Goal: Ask a question

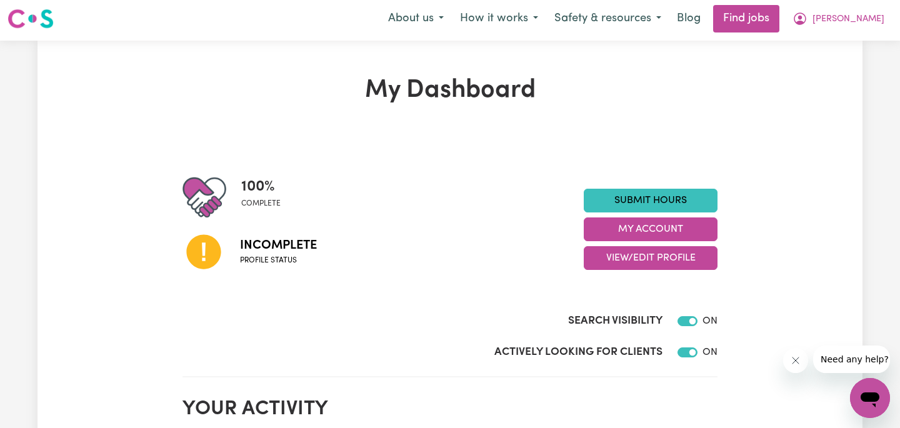
scroll to position [4, 0]
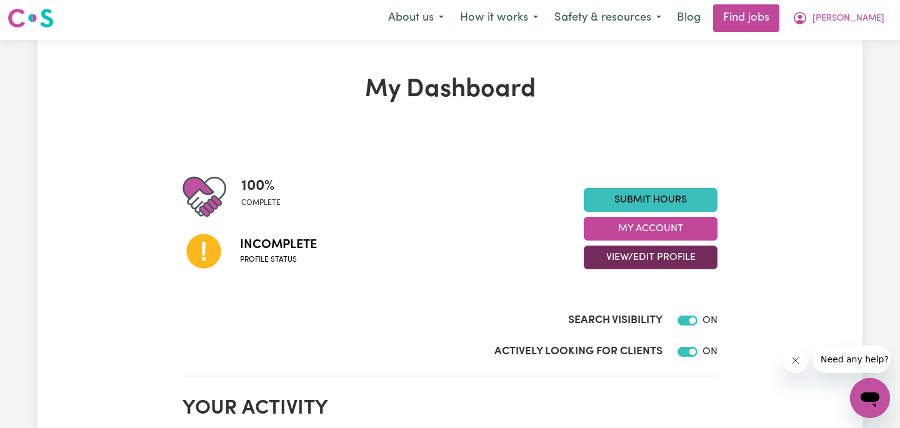
click at [642, 264] on button "View/Edit Profile" at bounding box center [651, 258] width 134 height 24
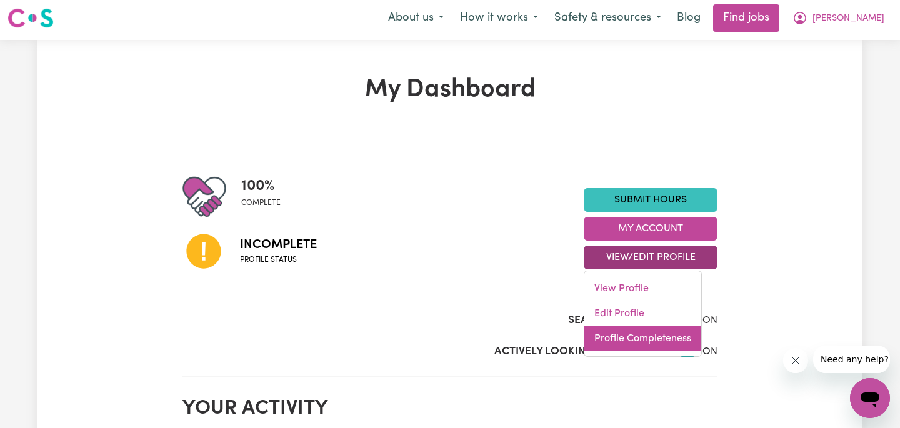
click at [621, 335] on link "Profile Completeness" at bounding box center [642, 338] width 117 height 25
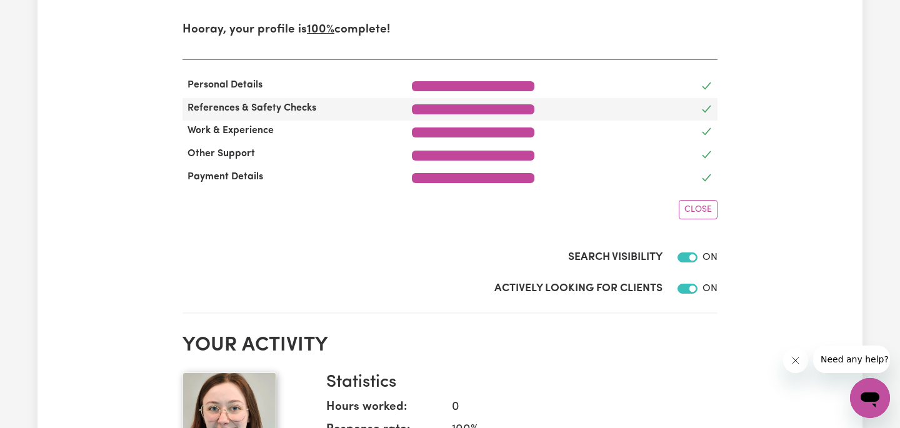
scroll to position [282, 0]
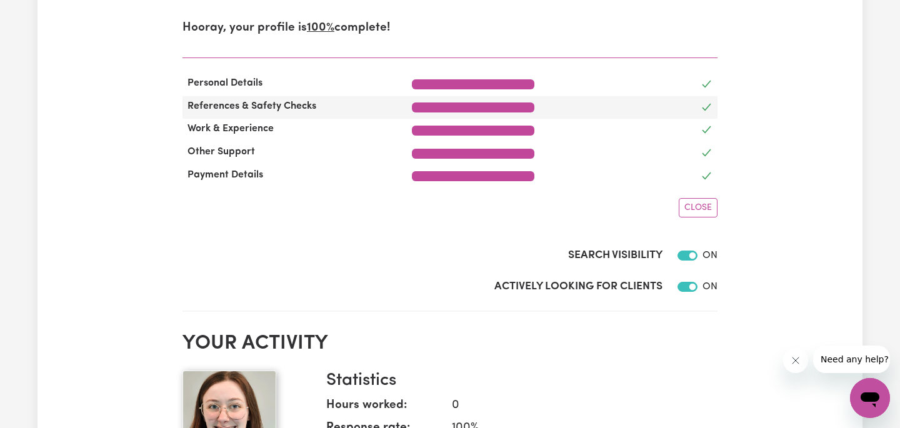
click at [497, 111] on div at bounding box center [473, 107] width 122 height 10
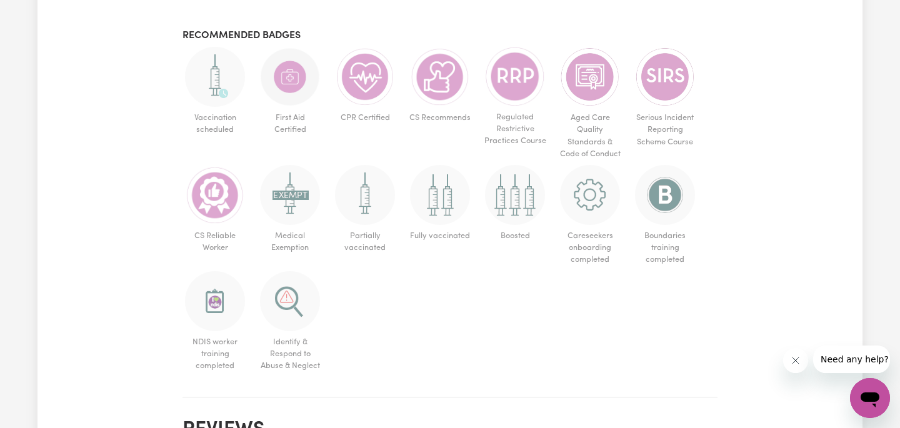
scroll to position [984, 0]
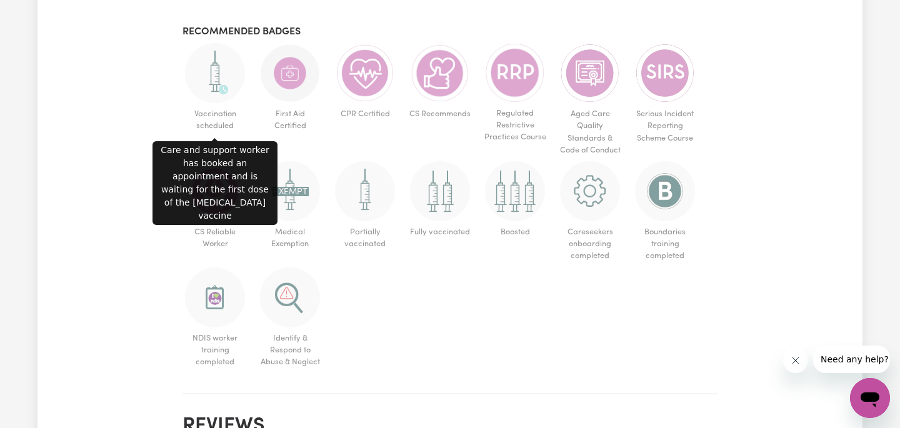
click at [216, 71] on img at bounding box center [215, 73] width 60 height 60
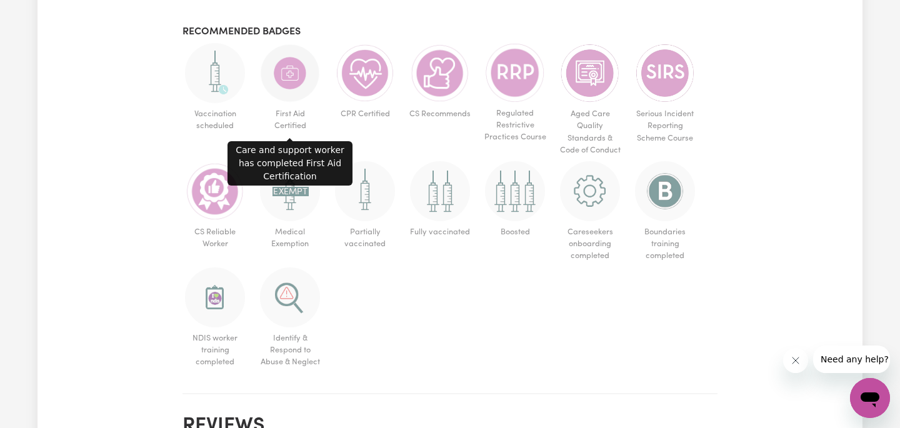
click at [286, 83] on img at bounding box center [290, 73] width 60 height 60
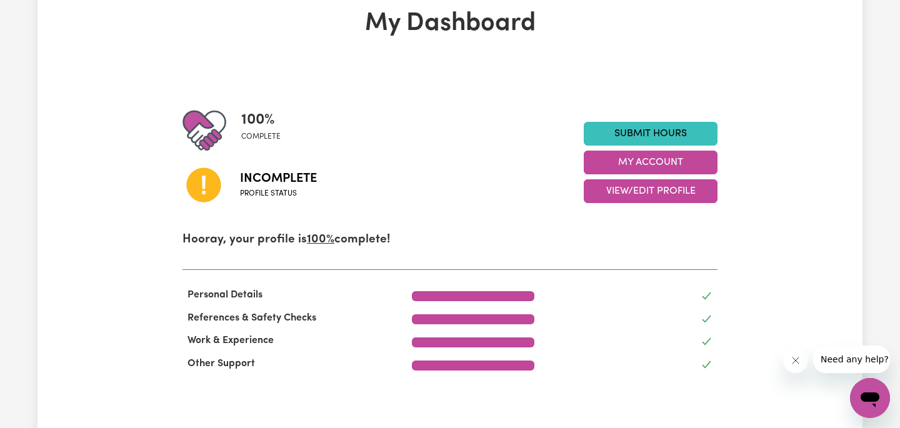
scroll to position [0, 0]
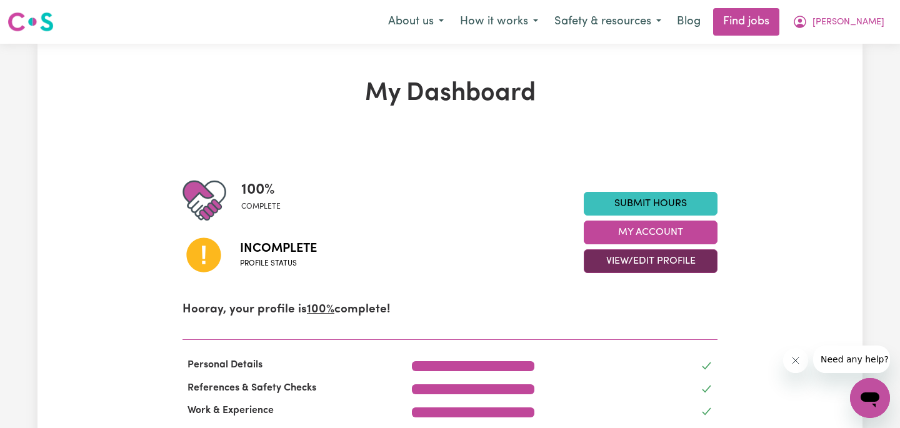
click at [622, 262] on button "View/Edit Profile" at bounding box center [651, 261] width 134 height 24
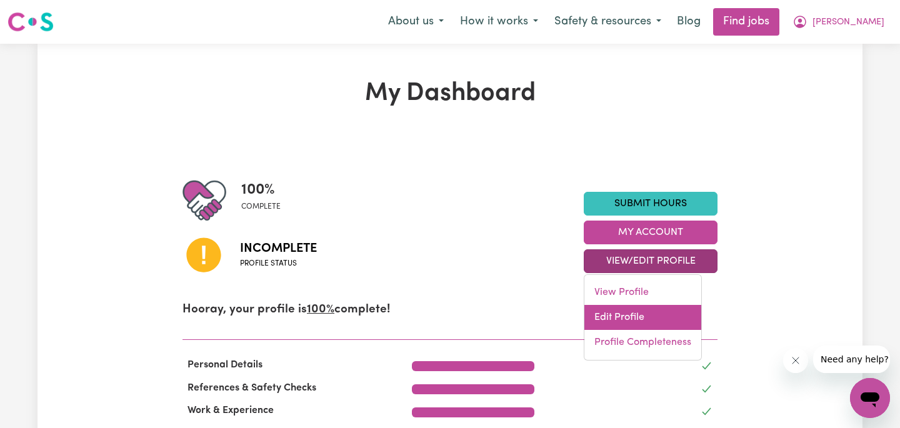
click at [622, 314] on link "Edit Profile" at bounding box center [642, 317] width 117 height 25
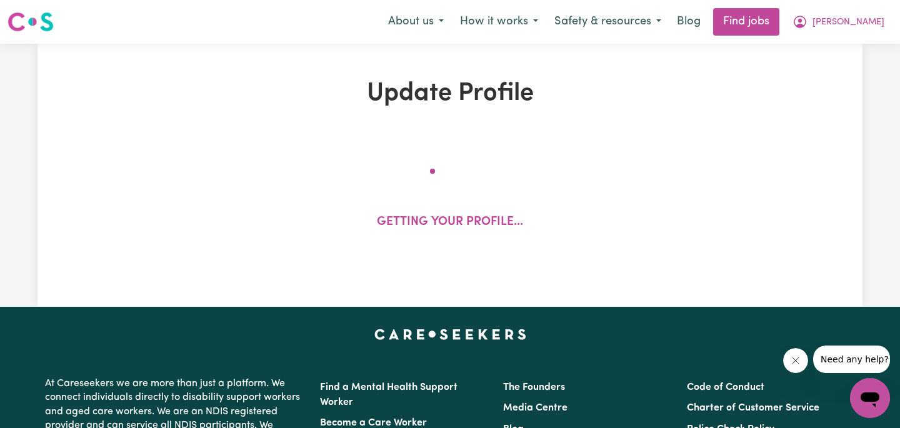
select select "[DEMOGRAPHIC_DATA]"
select select "[DEMOGRAPHIC_DATA] Citizen"
select select "Studying a healthcare related degree or qualification"
select select "50"
select select "70"
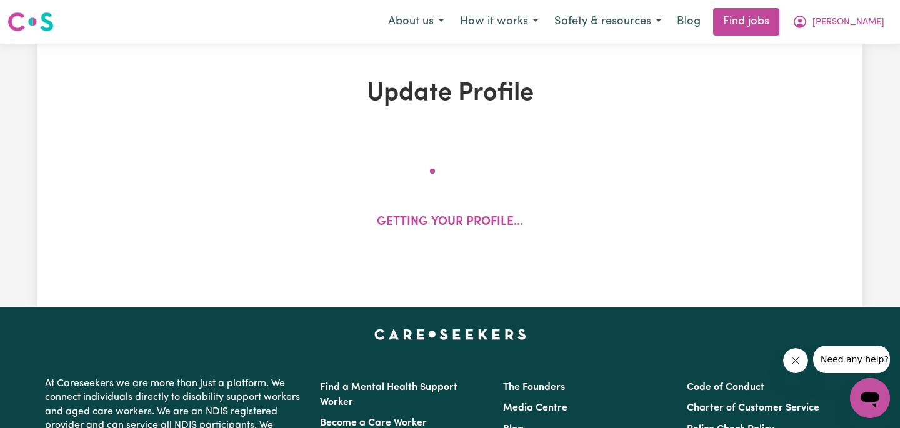
select select "80"
select select "90"
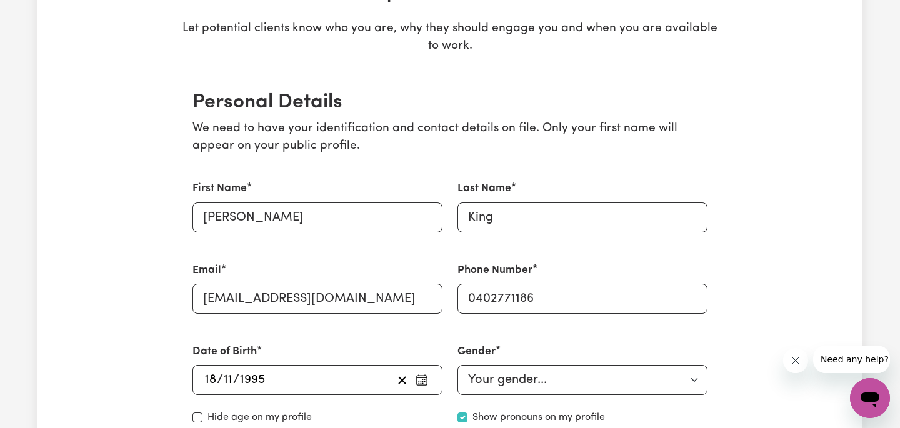
scroll to position [84, 0]
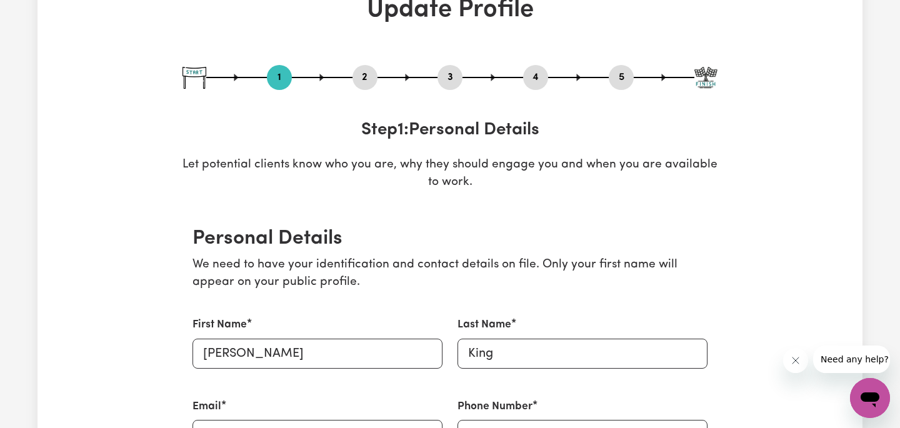
click at [365, 75] on button "2" at bounding box center [364, 77] width 25 height 16
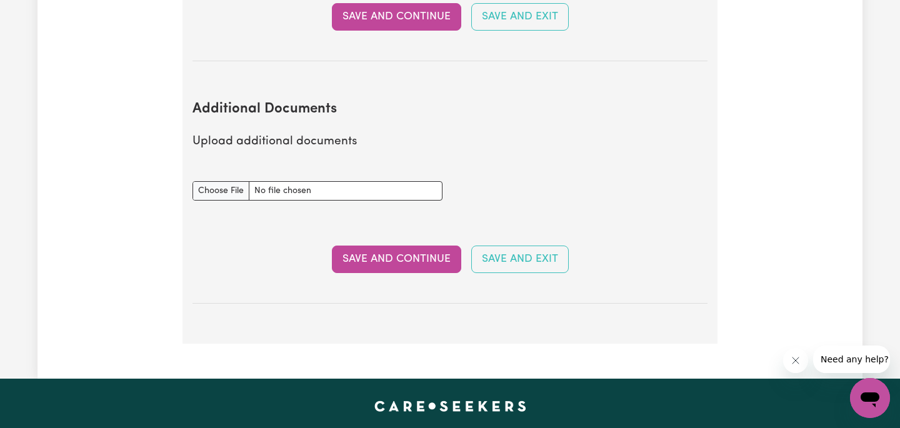
scroll to position [2535, 0]
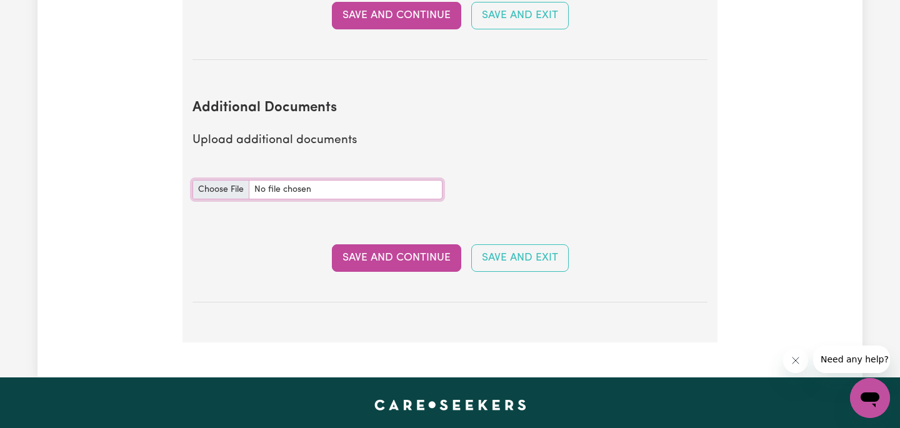
click at [219, 180] on input "Additional Documents document" at bounding box center [317, 189] width 250 height 19
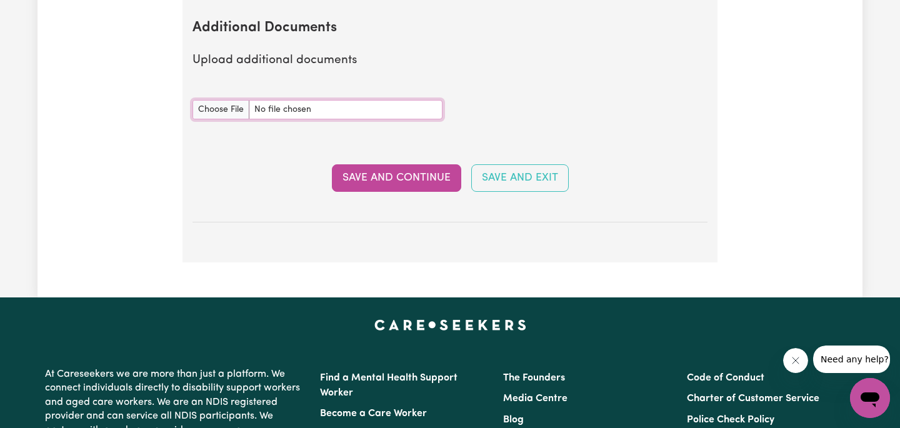
scroll to position [2617, 0]
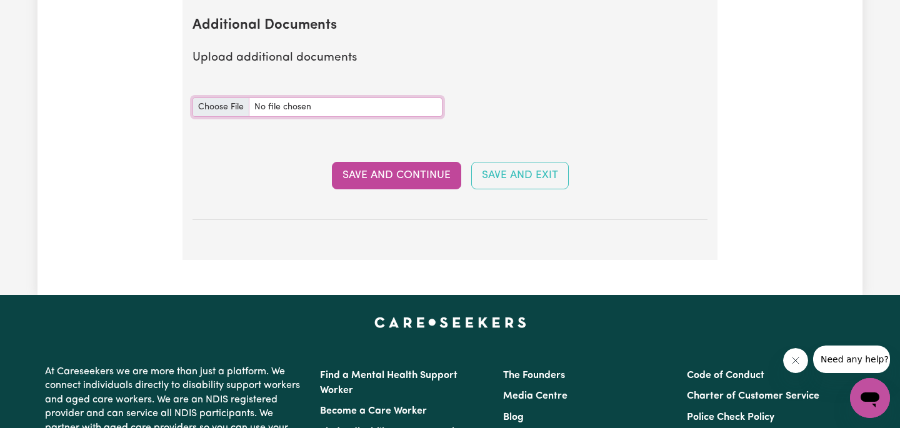
click at [222, 97] on input "Additional Documents document" at bounding box center [317, 106] width 250 height 19
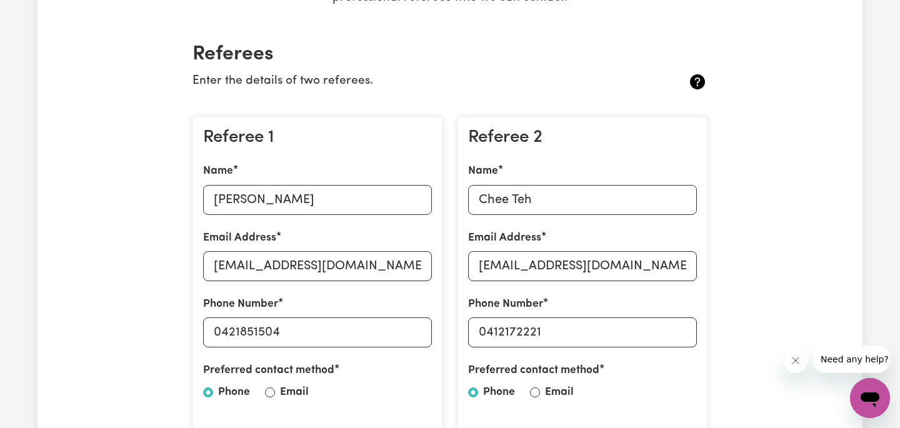
scroll to position [0, 0]
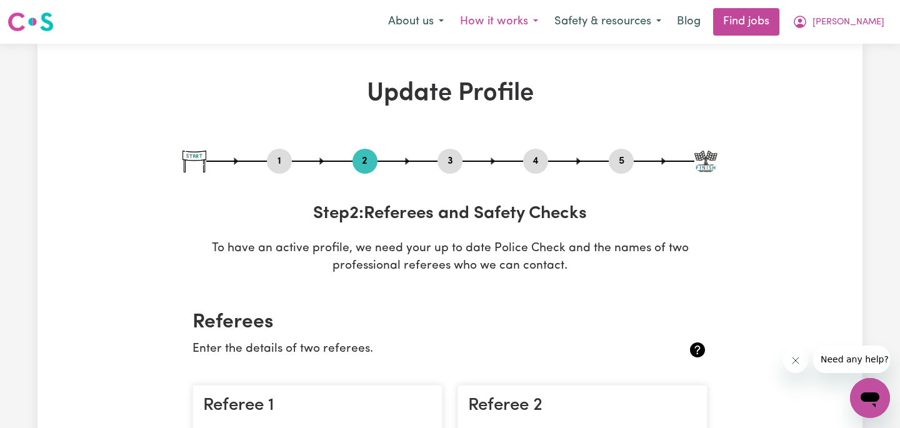
click at [526, 24] on button "How it works" at bounding box center [499, 22] width 94 height 26
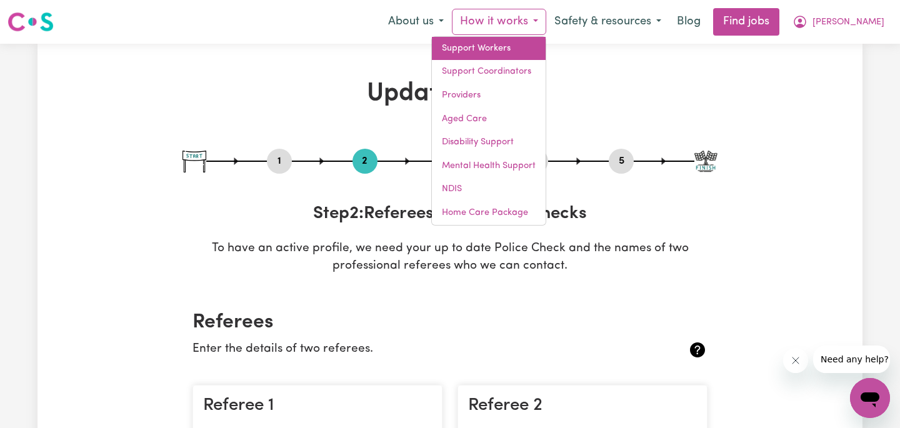
click at [522, 51] on link "Support Workers" at bounding box center [489, 49] width 114 height 24
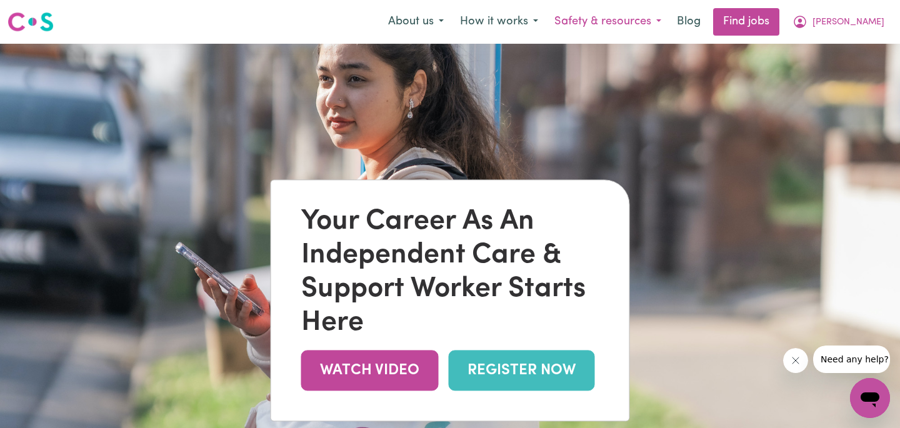
click at [635, 22] on button "Safety & resources" at bounding box center [607, 22] width 123 height 26
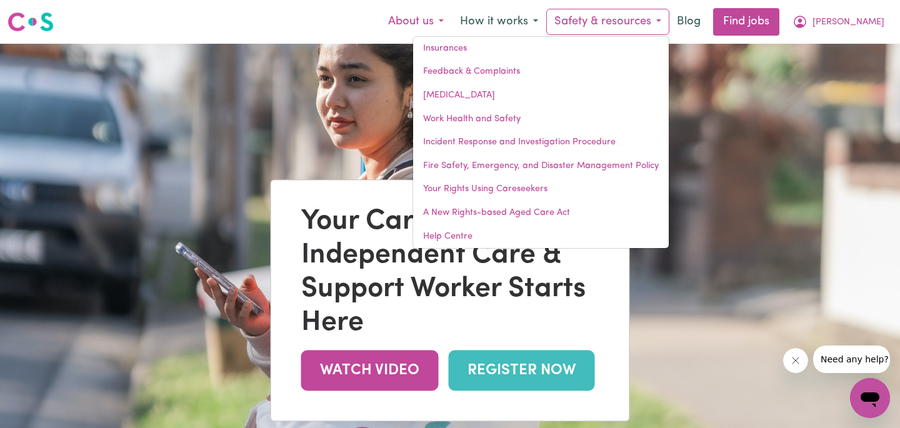
click at [452, 22] on button "About us" at bounding box center [416, 22] width 72 height 26
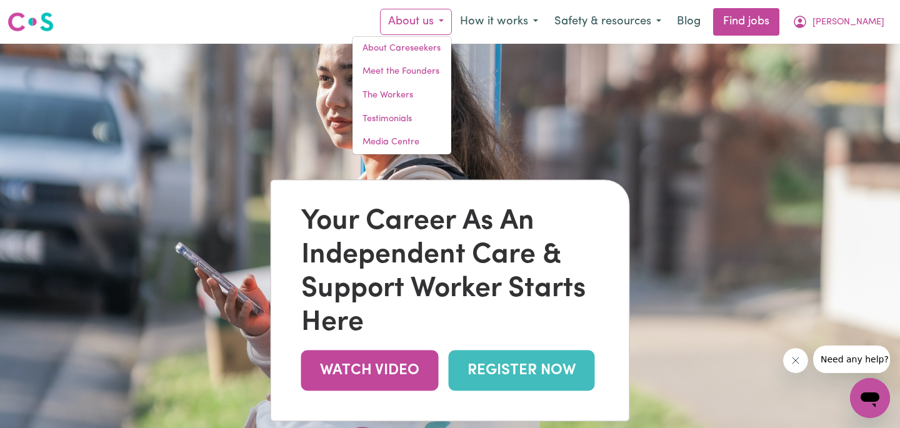
click at [337, 20] on div "Menu About us About Careseekers Meet the Founders The Workers Testimonials Medi…" at bounding box center [450, 21] width 900 height 29
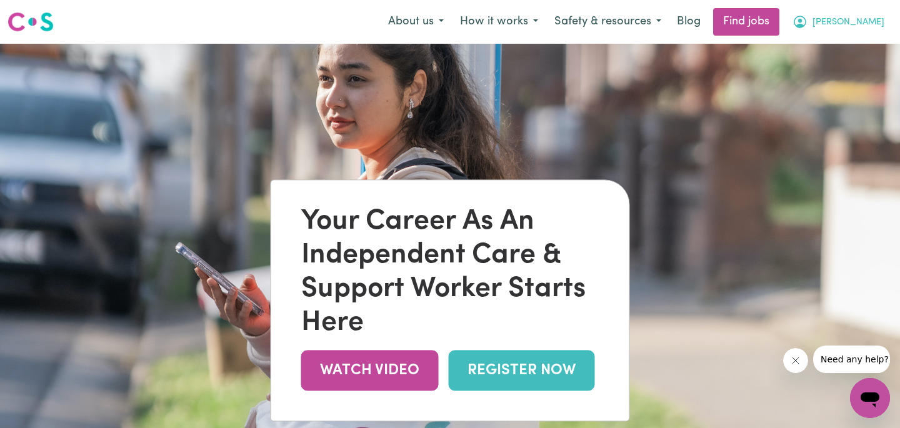
click at [853, 23] on span "[PERSON_NAME]" at bounding box center [848, 23] width 72 height 14
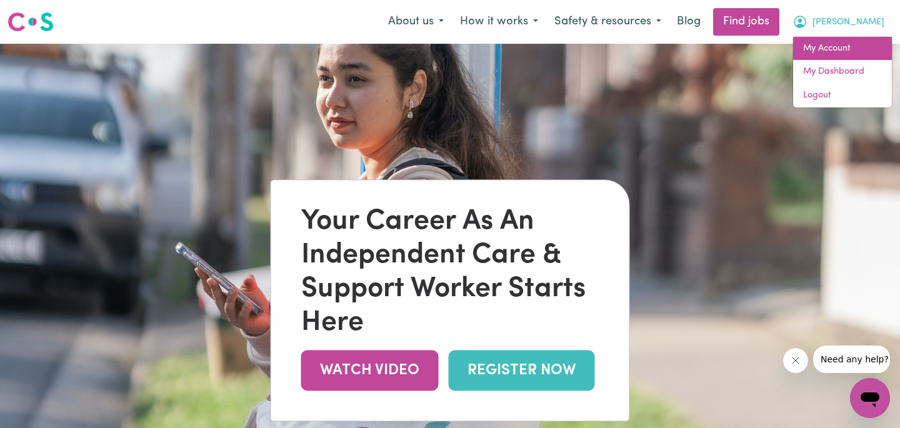
click at [834, 49] on link "My Account" at bounding box center [842, 49] width 99 height 24
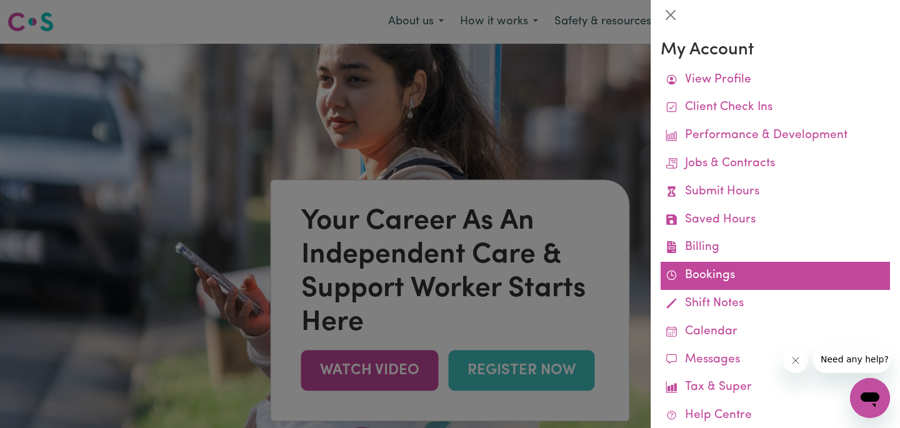
scroll to position [60, 0]
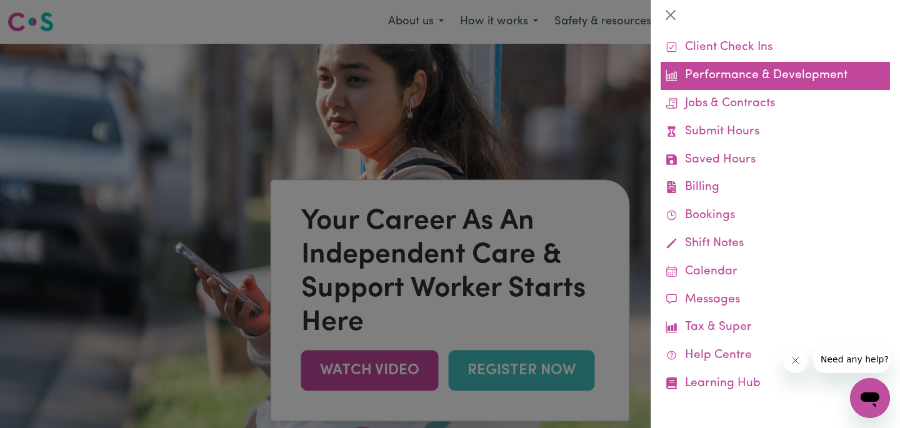
click at [727, 76] on link "Performance & Development" at bounding box center [775, 76] width 229 height 28
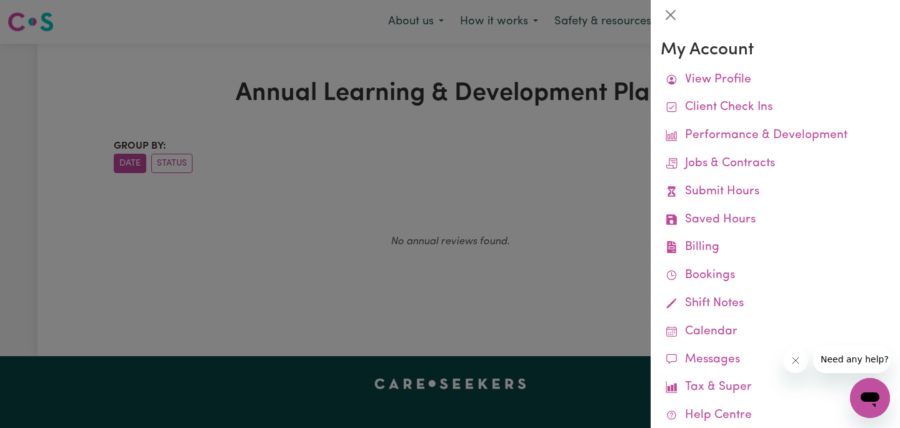
click at [444, 137] on div at bounding box center [450, 214] width 900 height 428
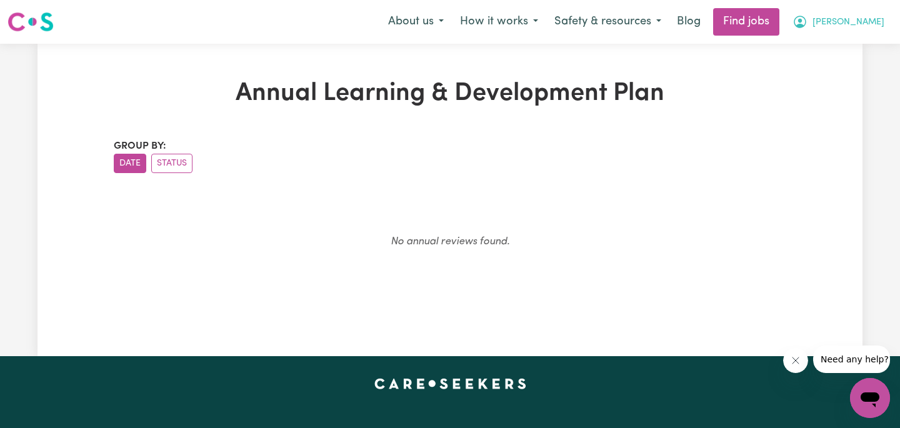
click at [857, 26] on span "[PERSON_NAME]" at bounding box center [848, 23] width 72 height 14
click at [833, 76] on link "My Dashboard" at bounding box center [842, 72] width 99 height 24
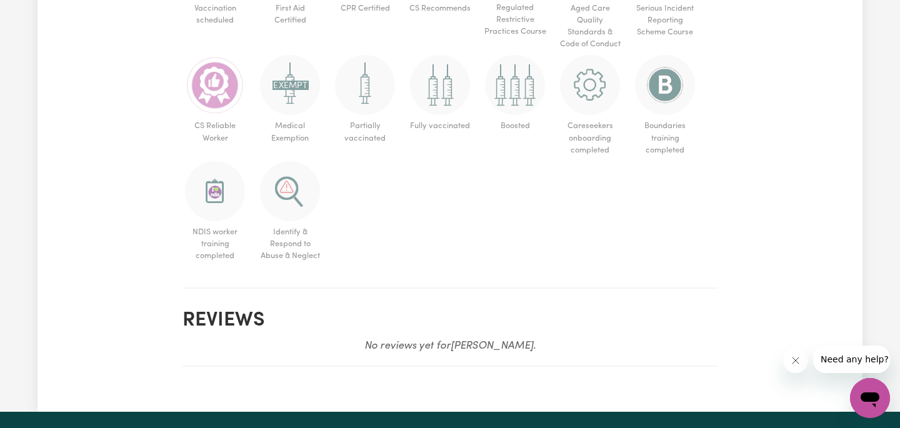
scroll to position [887, 0]
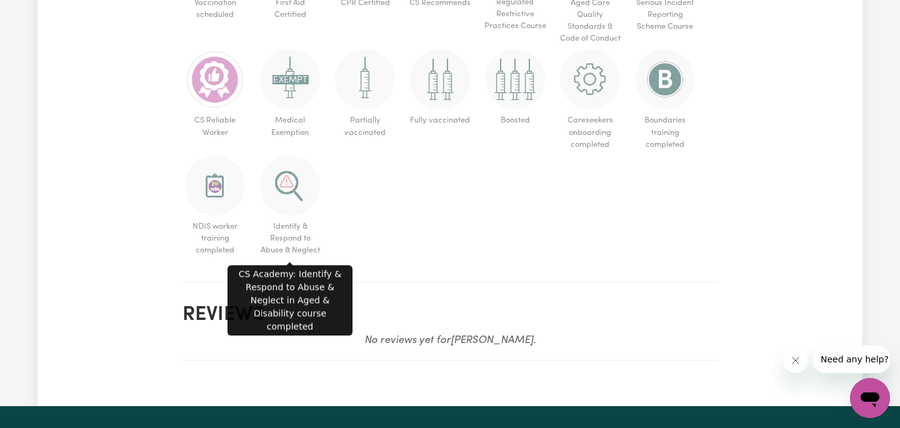
click at [281, 189] on img at bounding box center [290, 186] width 60 height 60
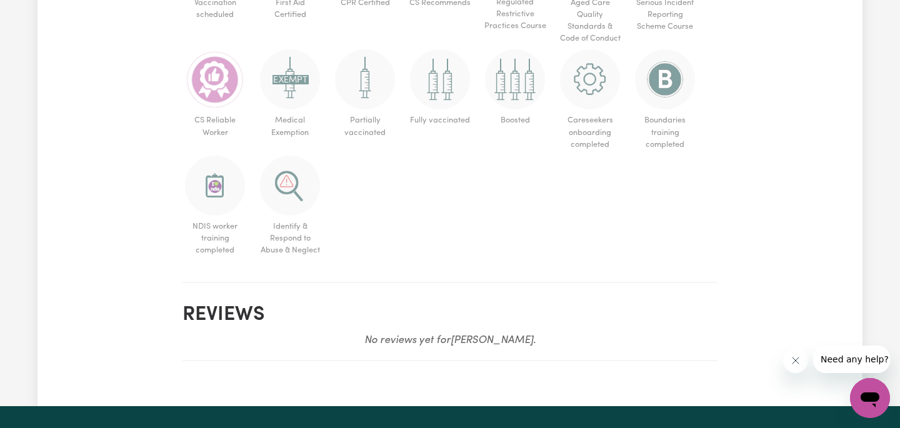
click at [283, 192] on img at bounding box center [290, 186] width 60 height 60
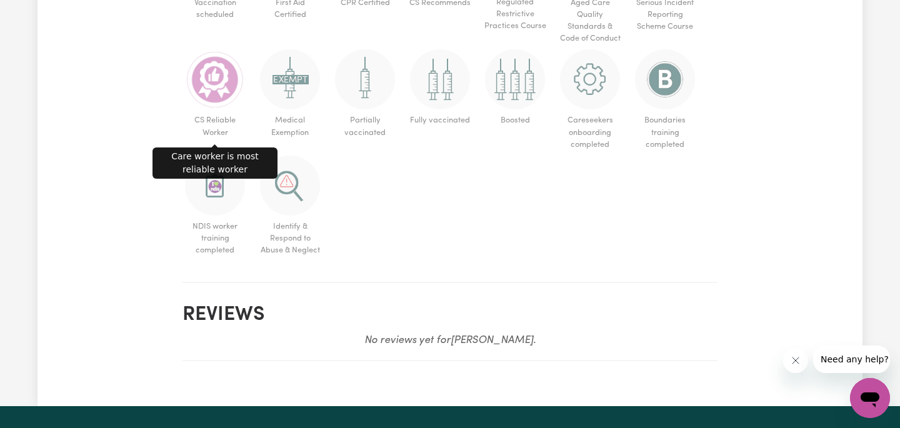
click at [205, 86] on img at bounding box center [215, 79] width 60 height 60
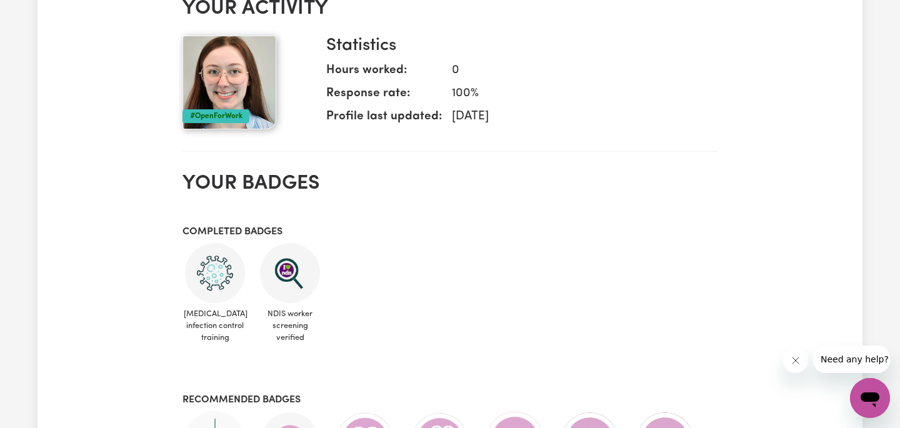
scroll to position [409, 0]
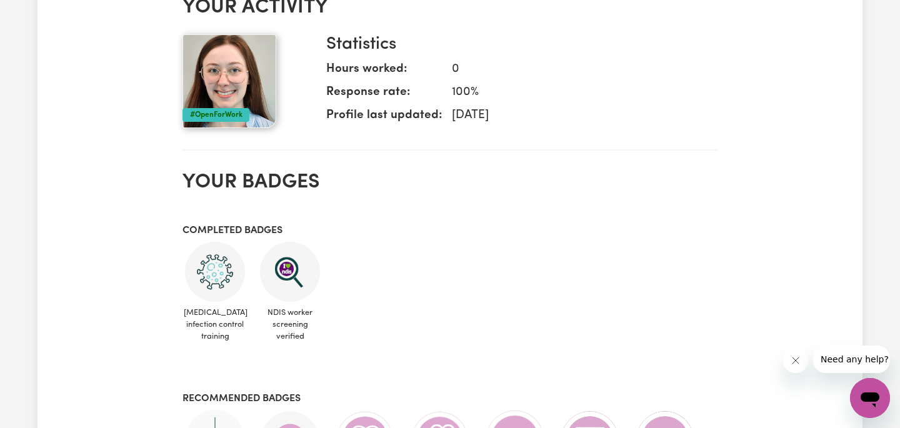
click at [267, 172] on h2 "Your badges" at bounding box center [449, 183] width 535 height 24
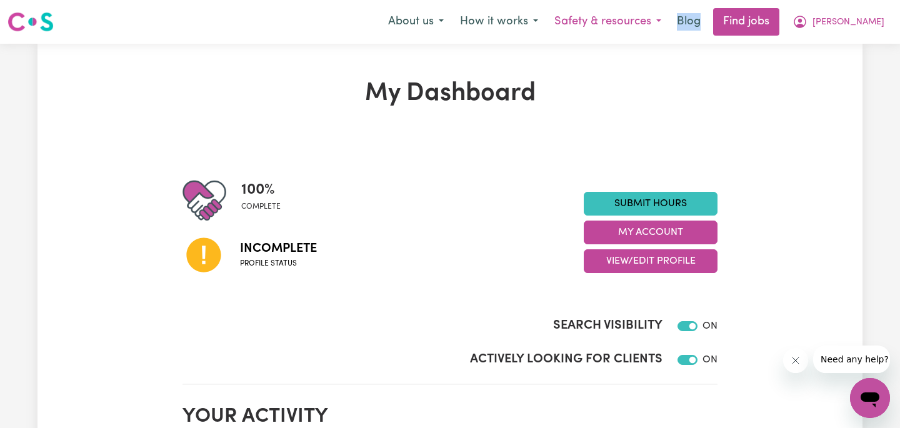
click at [667, 22] on button "Safety & resources" at bounding box center [607, 22] width 123 height 26
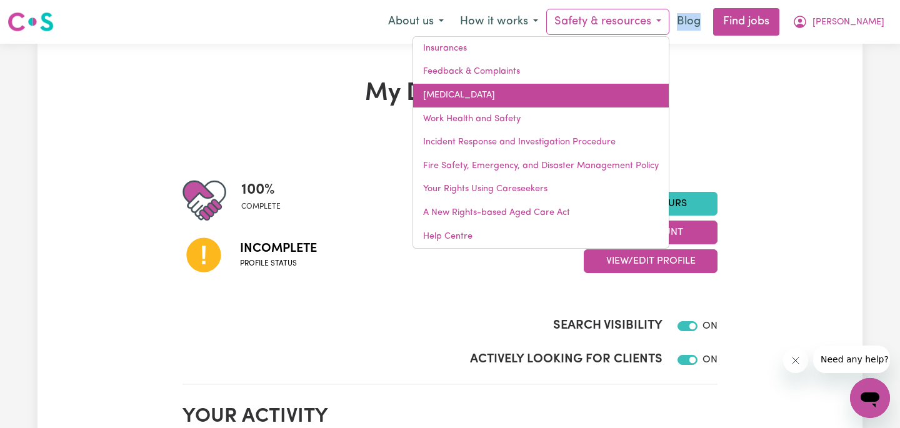
click at [554, 98] on link "[MEDICAL_DATA]" at bounding box center [541, 96] width 256 height 24
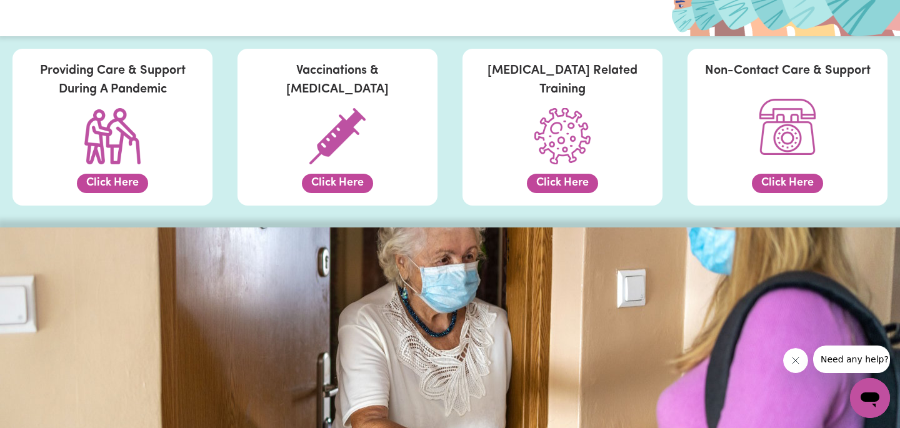
scroll to position [226, 0]
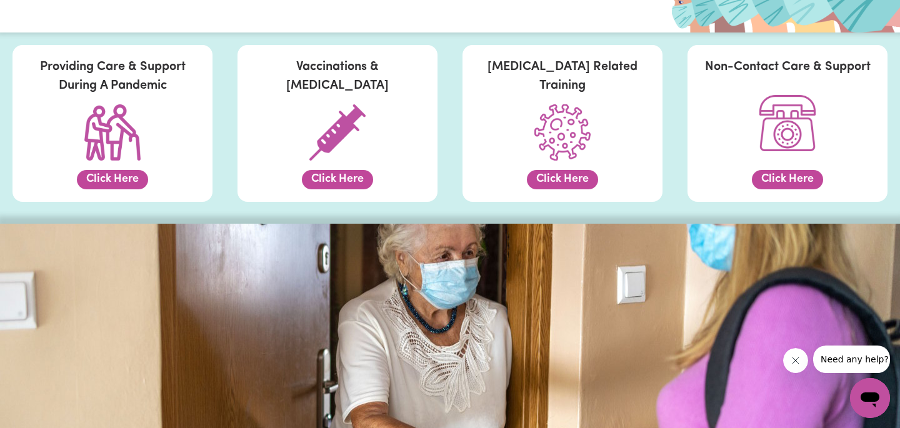
click at [339, 182] on button "Click Here" at bounding box center [337, 179] width 71 height 19
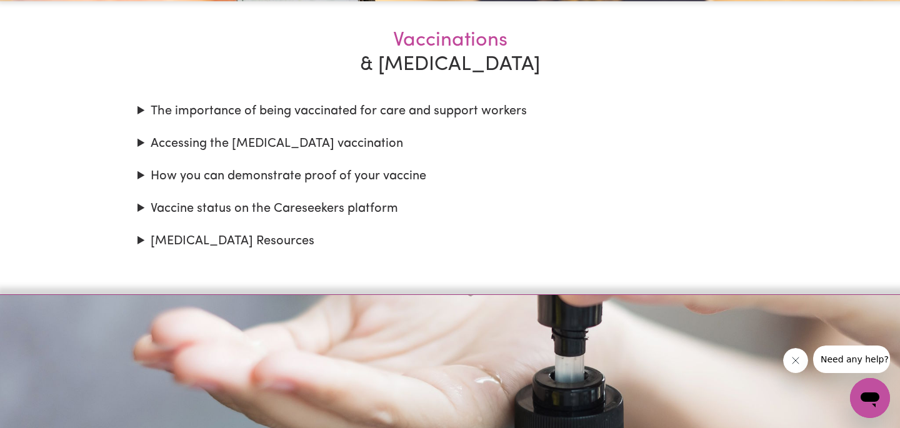
scroll to position [1170, 0]
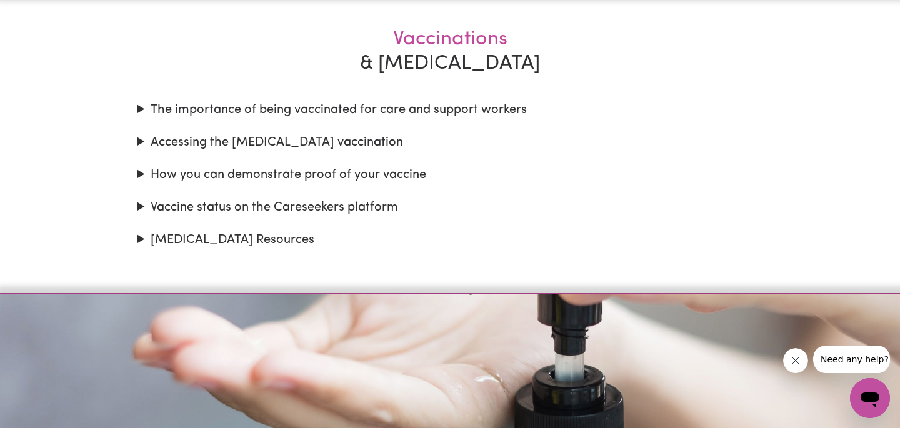
click at [142, 172] on summary "How you can demonstrate proof of your vaccine" at bounding box center [449, 175] width 625 height 19
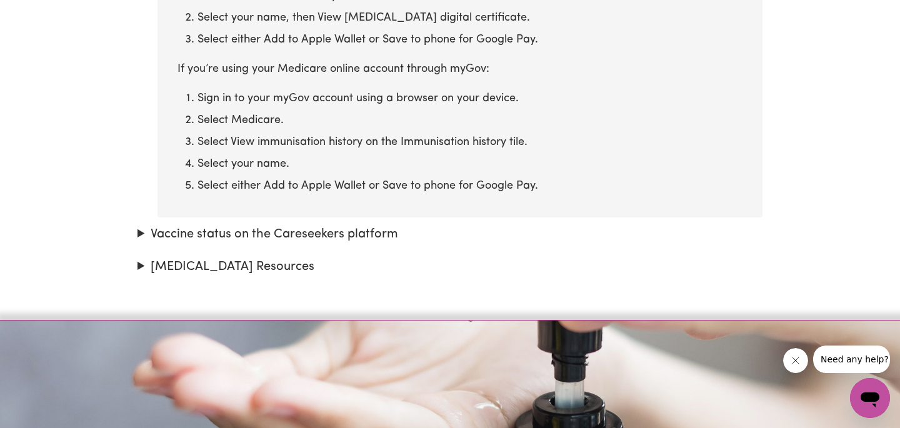
scroll to position [1880, 0]
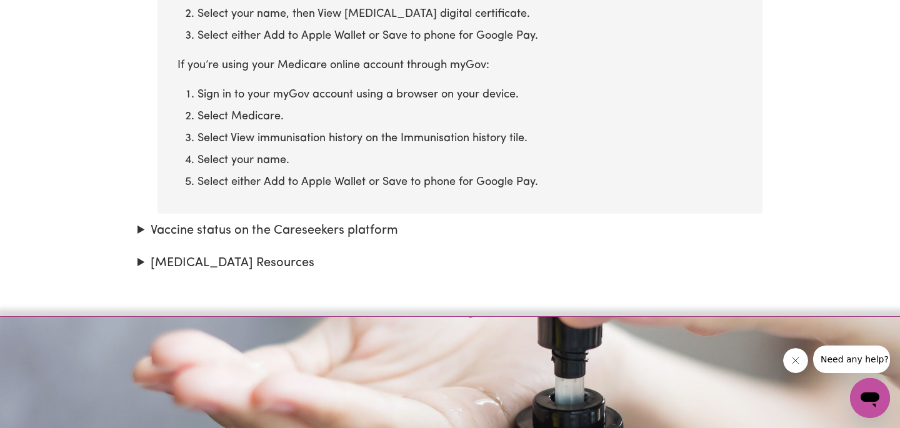
click at [141, 231] on summary "Vaccine status on the Careseekers platform" at bounding box center [449, 230] width 625 height 19
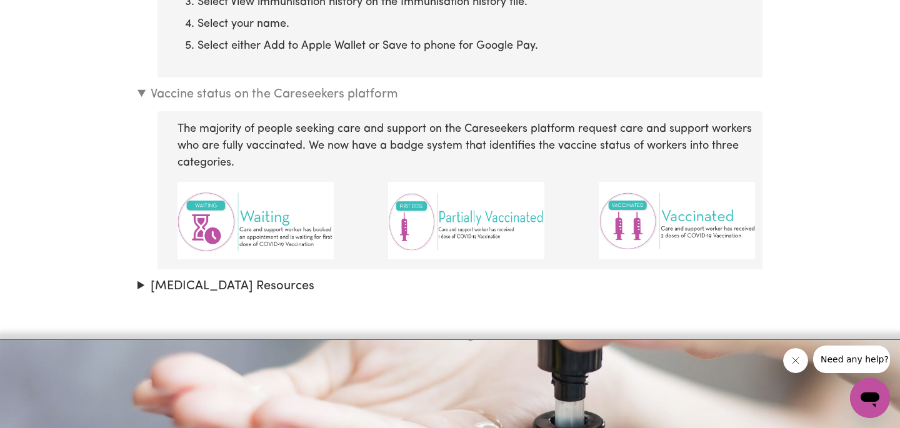
scroll to position [2018, 0]
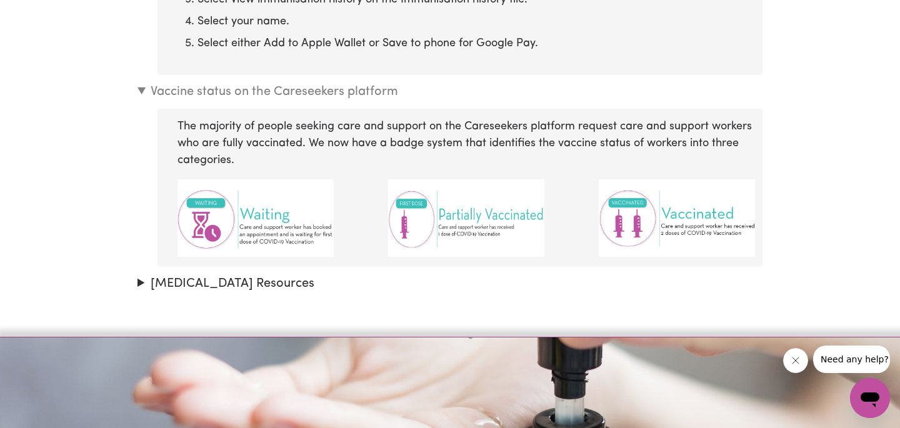
click at [259, 218] on img at bounding box center [255, 217] width 156 height 77
click at [691, 221] on img at bounding box center [677, 217] width 156 height 77
click at [142, 282] on summary "[MEDICAL_DATA] Resources" at bounding box center [449, 283] width 625 height 19
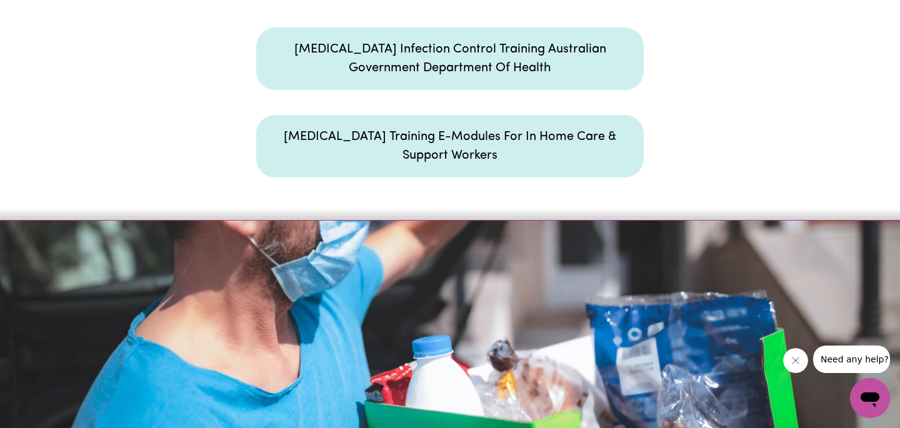
scroll to position [2983, 0]
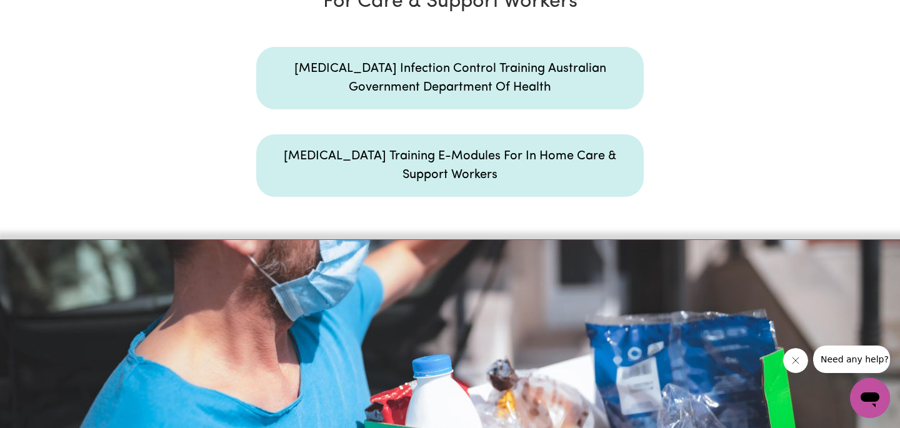
click at [875, 399] on icon "Open messaging window" at bounding box center [869, 399] width 19 height 15
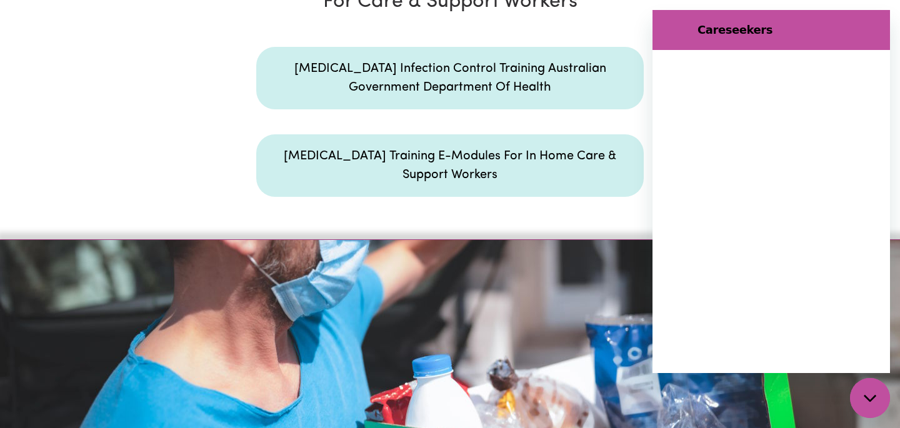
scroll to position [0, 0]
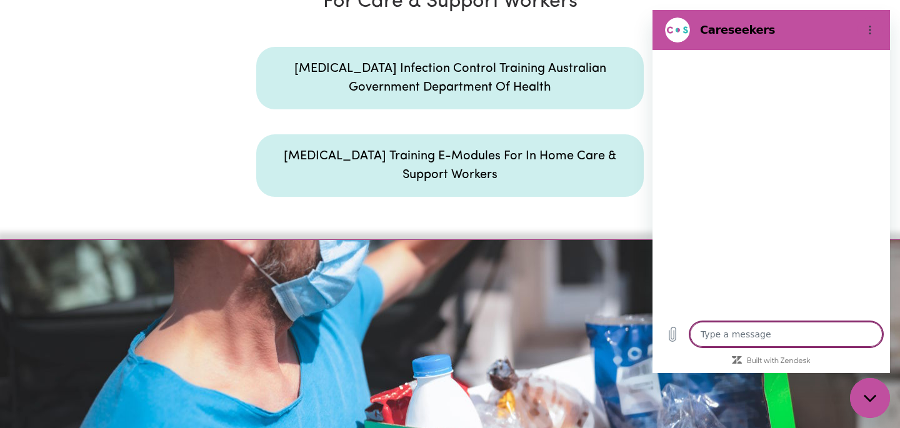
type textarea "h"
type textarea "x"
type textarea "ho"
type textarea "x"
type textarea "how"
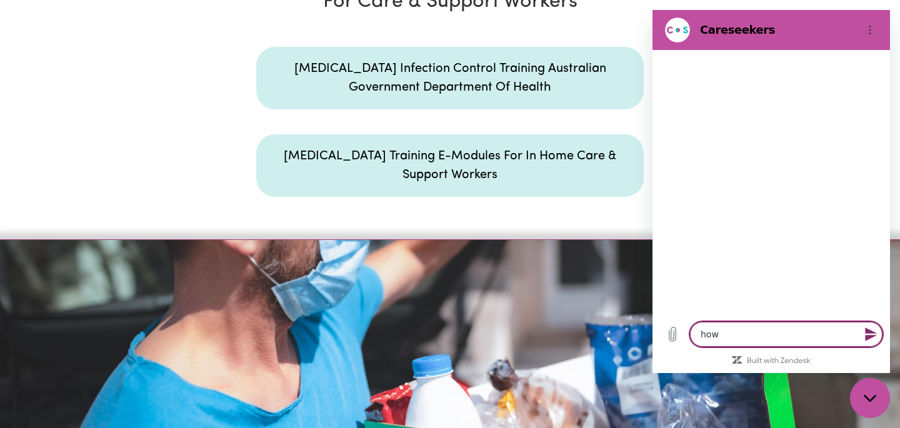
type textarea "x"
type textarea "how"
type textarea "x"
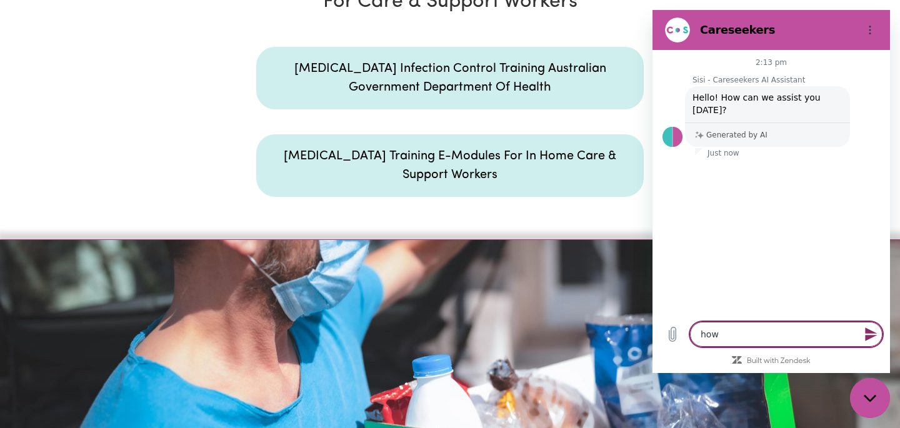
type textarea "how d"
type textarea "x"
type textarea "how d"
type textarea "x"
type textarea "how d"
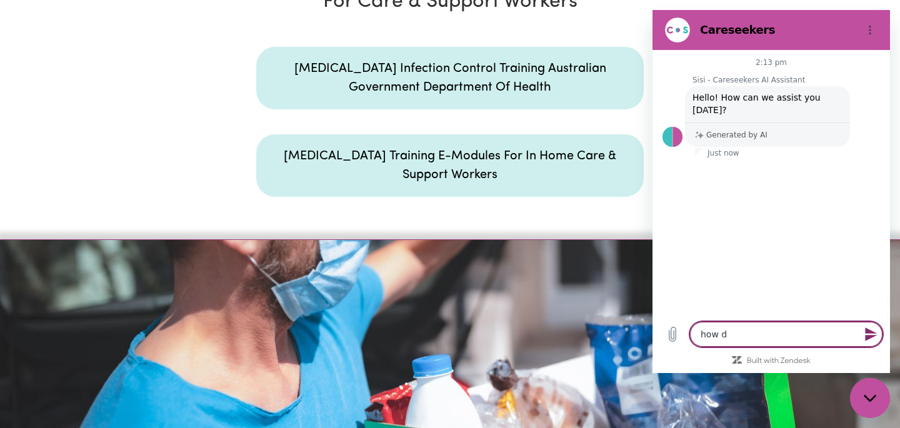
type textarea "x"
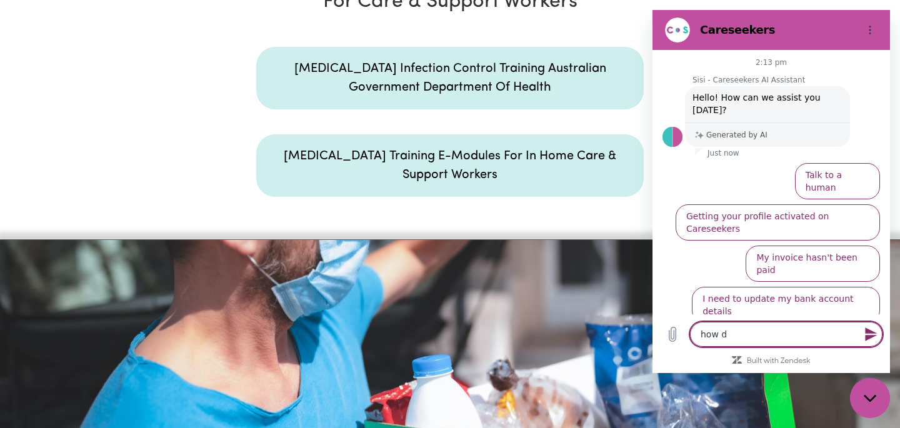
type textarea "how do"
type textarea "x"
type textarea "how do"
type textarea "x"
type textarea "how do i"
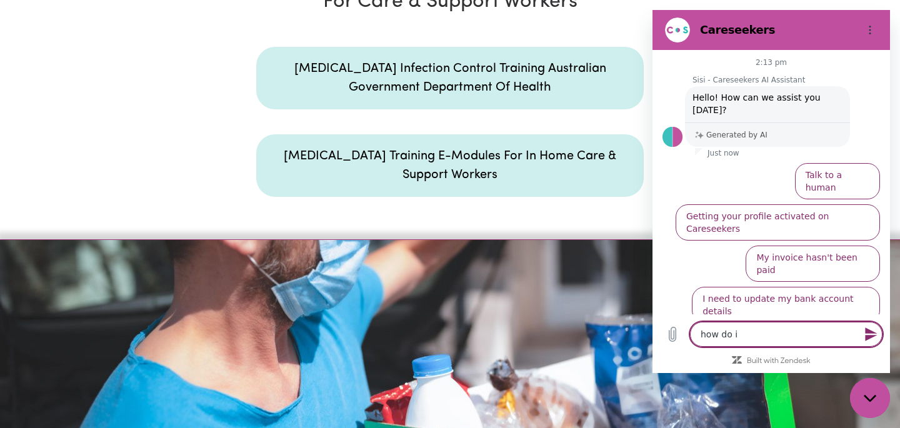
type textarea "x"
type textarea "how do i"
type textarea "x"
type textarea "how do i a"
type textarea "x"
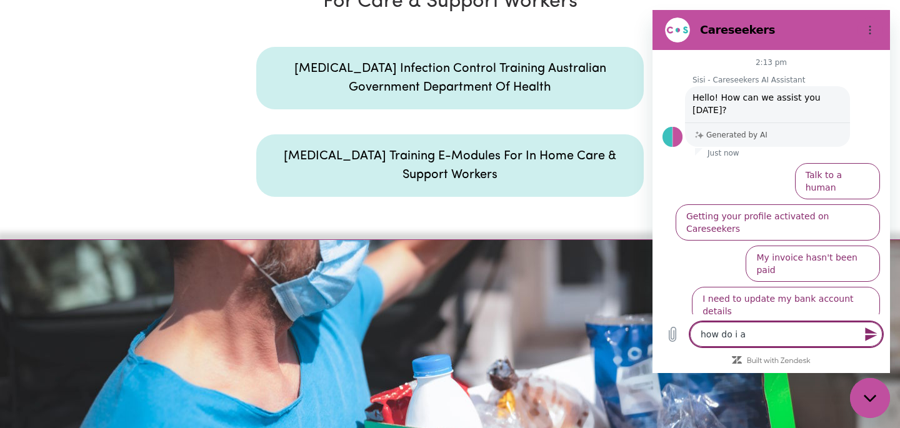
type textarea "how do i ad"
type textarea "x"
type textarea "how do i add"
type textarea "x"
type textarea "how do i add"
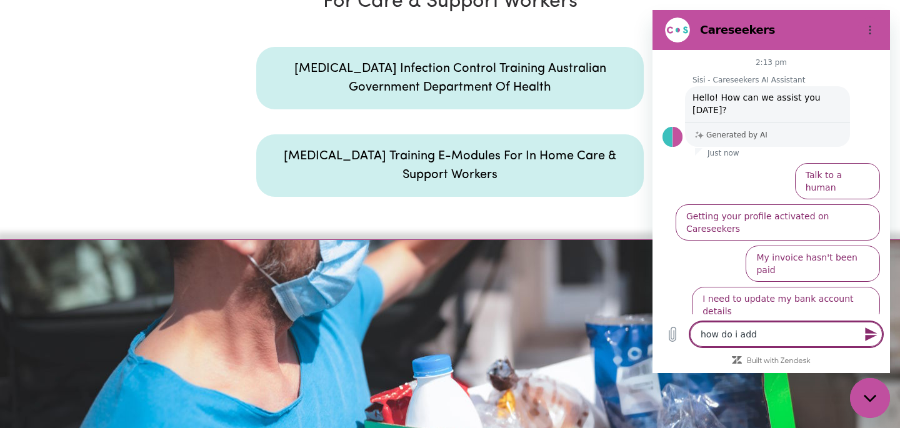
type textarea "x"
type textarea "how do i add b"
type textarea "x"
type textarea "how do i add ba"
type textarea "x"
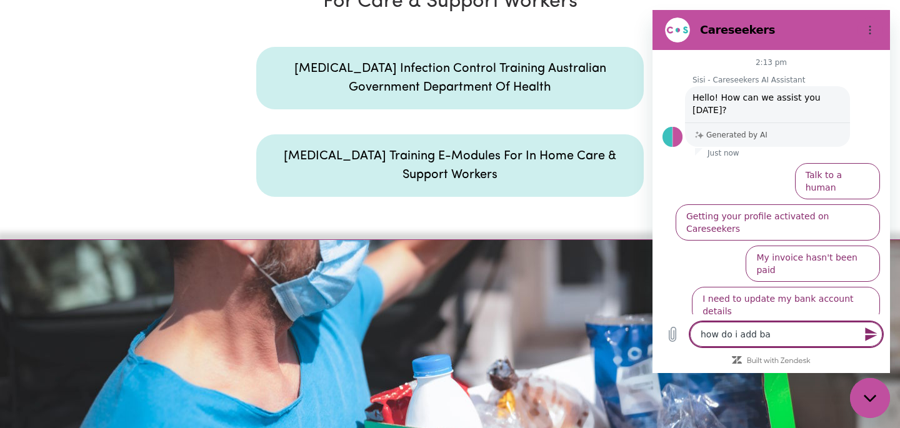
type textarea "how do i add bad"
type textarea "x"
type textarea "how do i add badg"
type textarea "x"
type textarea "how do i add badge"
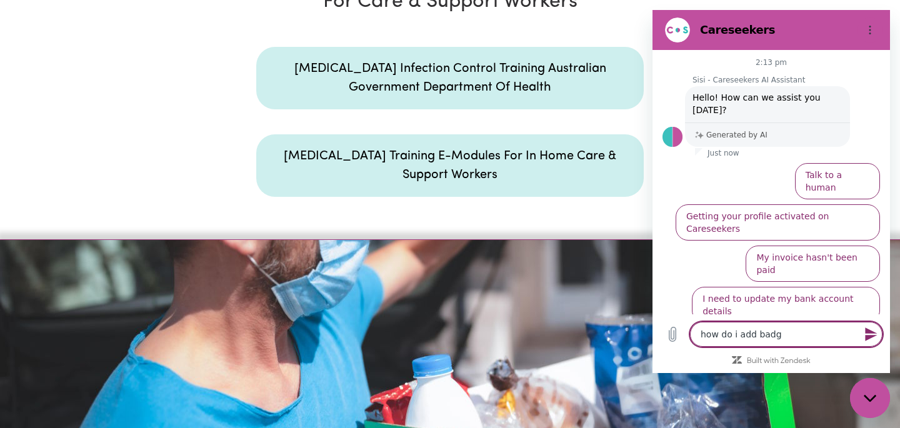
type textarea "x"
type textarea "how do i add badges"
type textarea "x"
type textarea "how do i add badges"
type textarea "x"
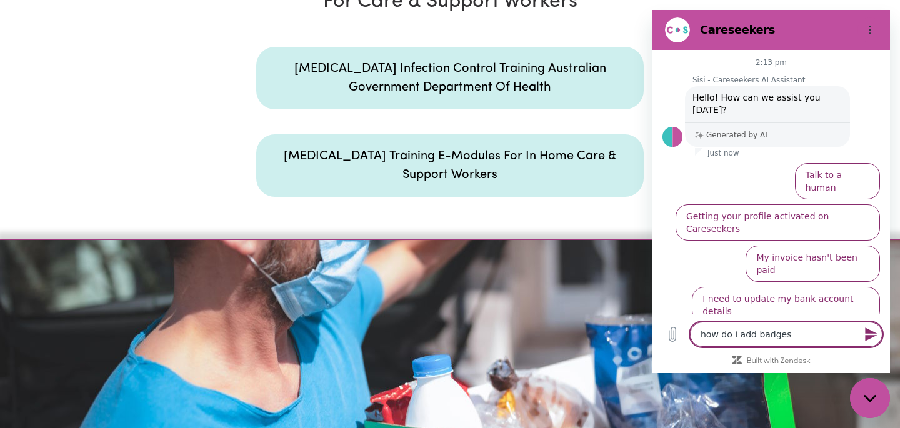
type textarea "how do i add badges m"
type textarea "x"
type textarea "how do i add badges"
type textarea "x"
type textarea "how do i add badges t"
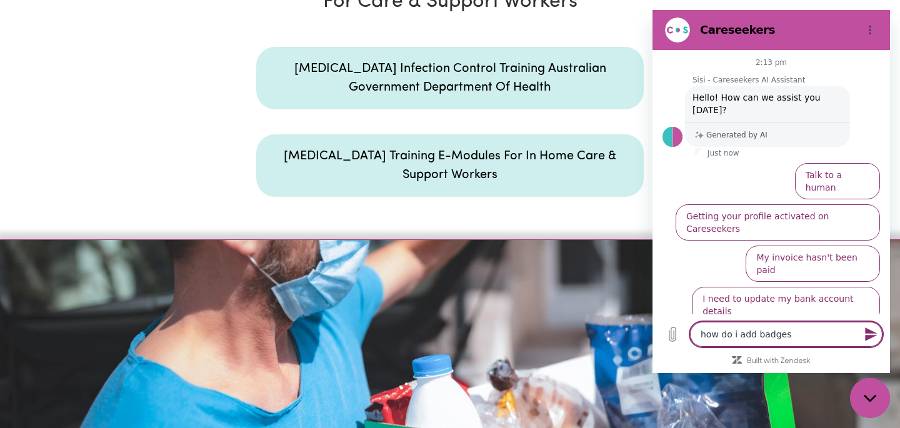
type textarea "x"
type textarea "how do i add badges to"
type textarea "x"
type textarea "how do i add badges to"
type textarea "x"
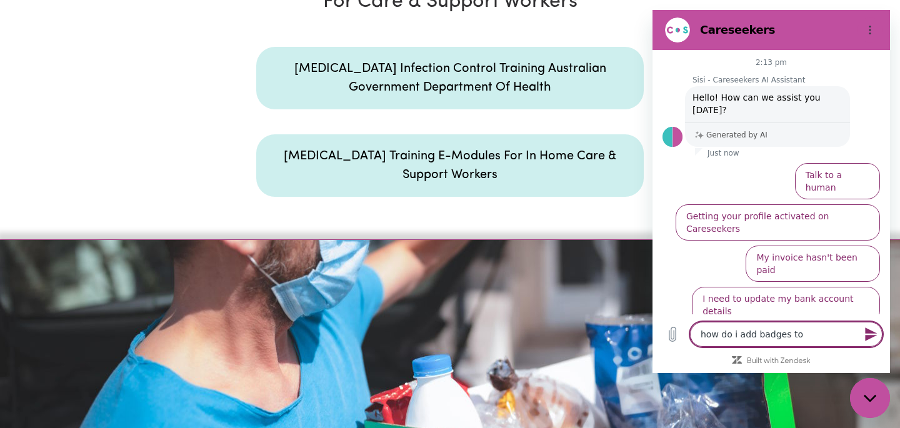
type textarea "how do i add badges to m"
type textarea "x"
type textarea "how do i add badges to my"
type textarea "x"
type textarea "how do i add badges to my"
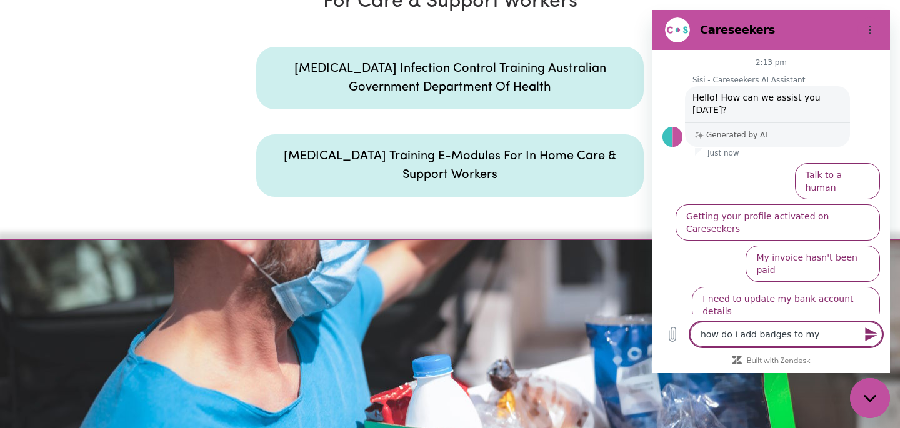
type textarea "x"
type textarea "how do i add badges to my a"
type textarea "x"
type textarea "how do i add badges to my ac"
type textarea "x"
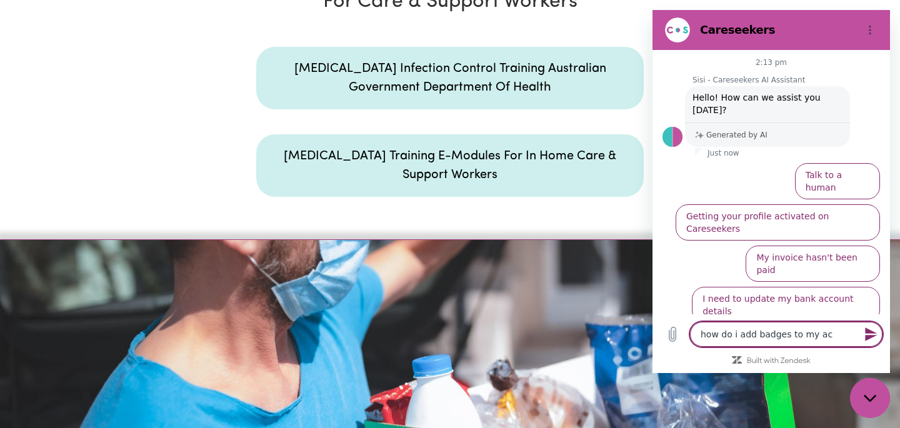
type textarea "how do i add badges to my acc"
type textarea "x"
type textarea "how do i add badges to my acco"
type textarea "x"
type textarea "how do i add badges to my accou"
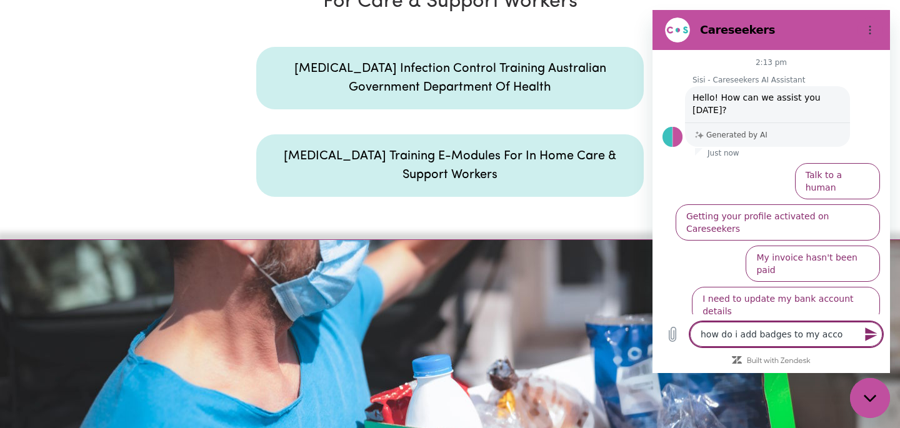
type textarea "x"
type textarea "how do i add badges to my accoun"
type textarea "x"
type textarea "how do i add badges to my account"
type textarea "x"
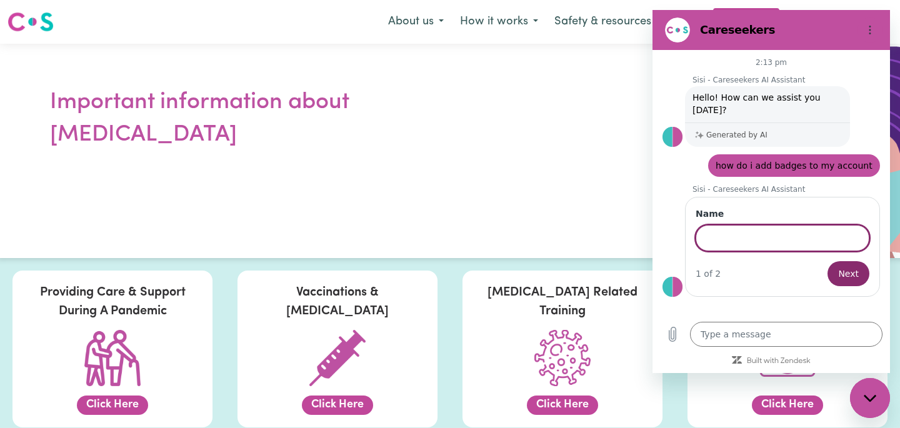
click at [870, 396] on icon "Close messaging window" at bounding box center [870, 398] width 13 height 8
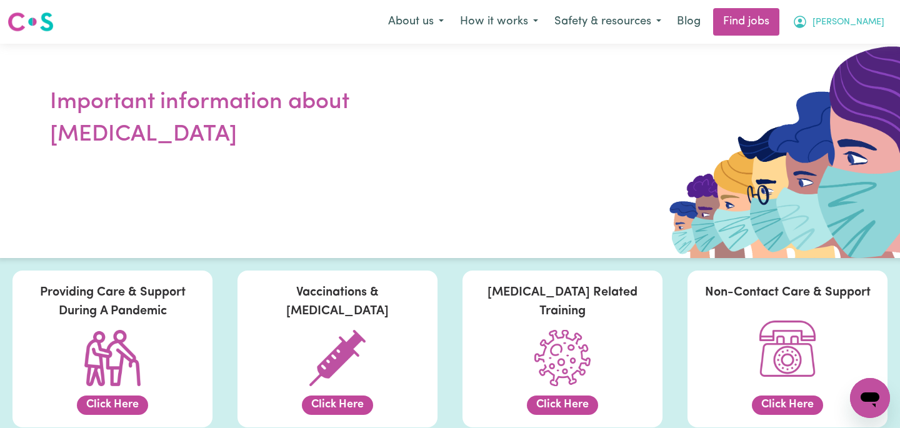
click at [855, 32] on button "[PERSON_NAME]" at bounding box center [838, 22] width 108 height 26
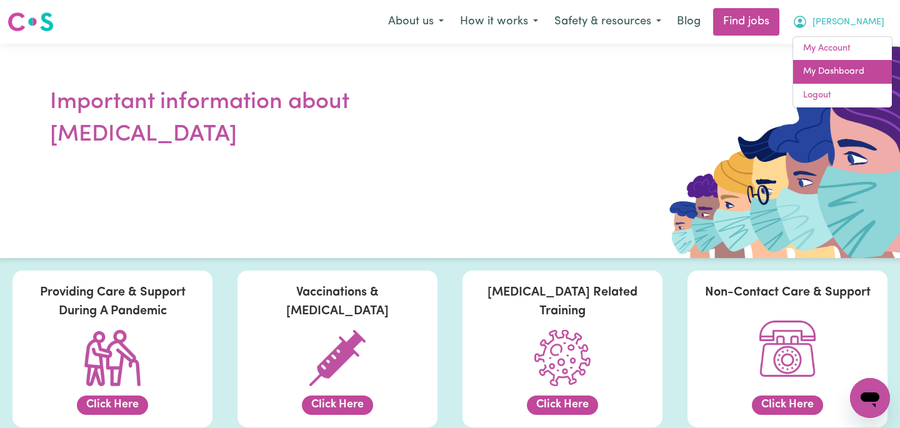
click at [830, 69] on link "My Dashboard" at bounding box center [842, 72] width 99 height 24
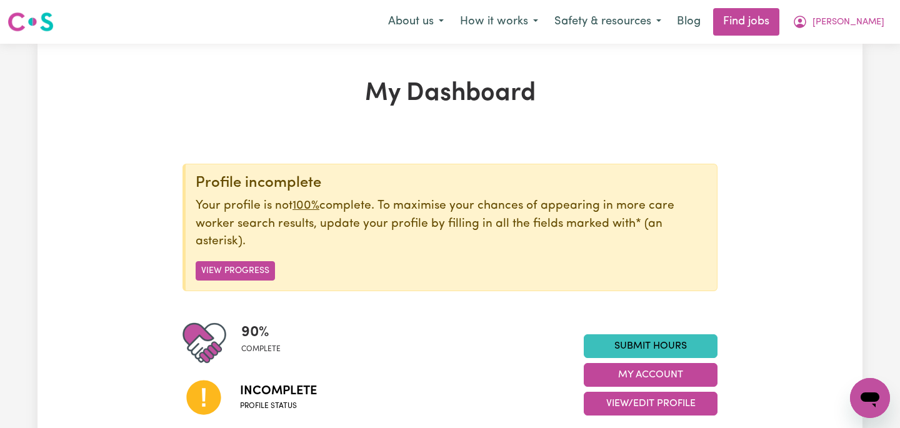
click at [859, 392] on icon "Open messaging window" at bounding box center [870, 398] width 22 height 22
type textarea "x"
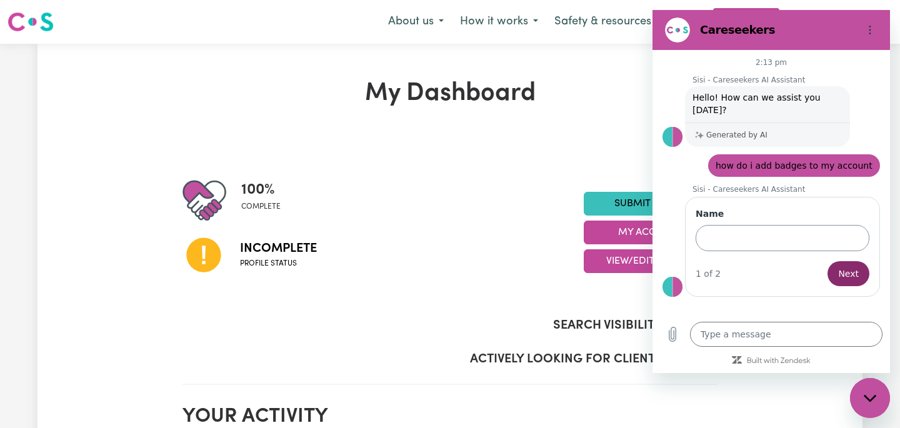
click at [754, 229] on input "Name" at bounding box center [783, 238] width 174 height 26
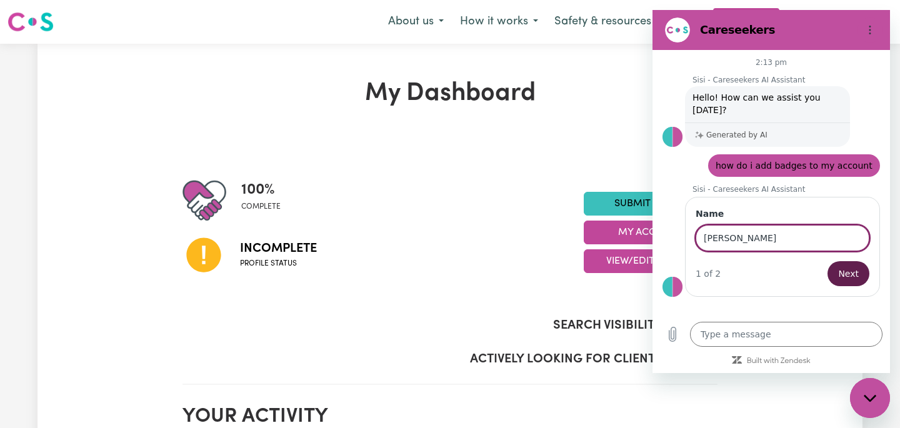
type input "[PERSON_NAME]"
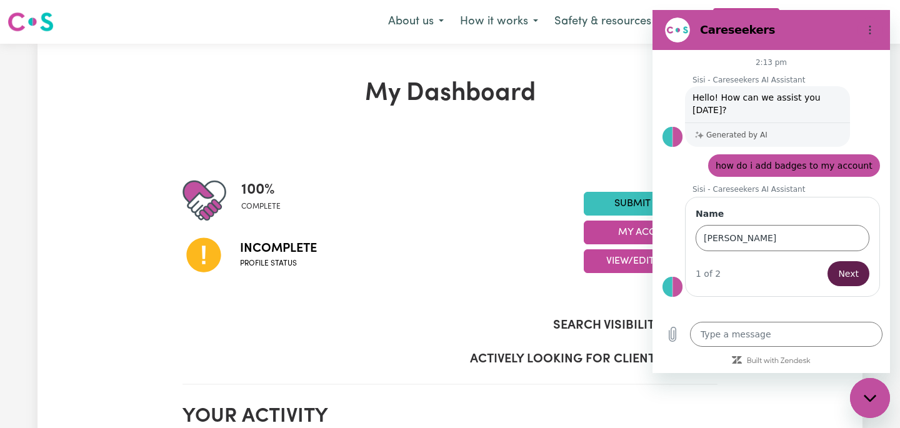
click at [843, 266] on span "Next" at bounding box center [848, 273] width 21 height 15
type textarea "x"
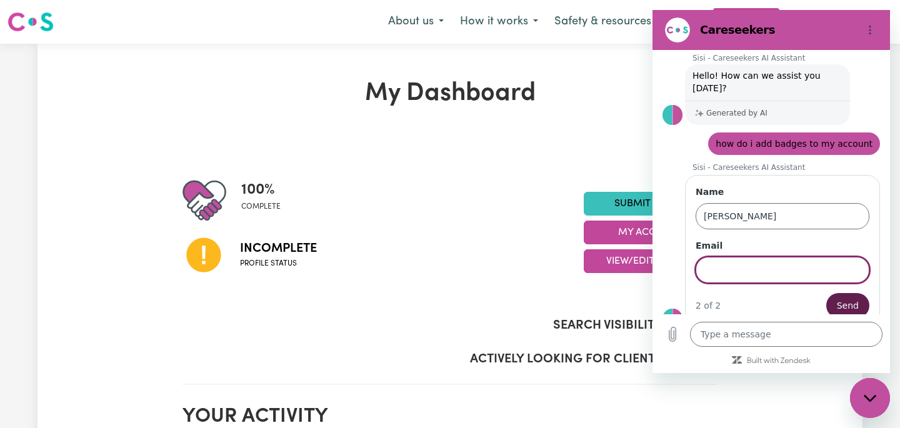
scroll to position [24, 0]
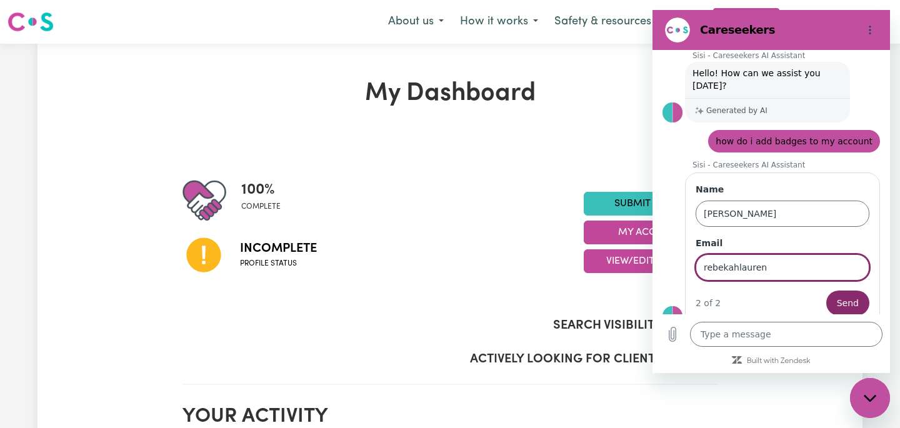
type input "[EMAIL_ADDRESS][DOMAIN_NAME]"
click at [838, 296] on span "Send" at bounding box center [848, 303] width 22 height 15
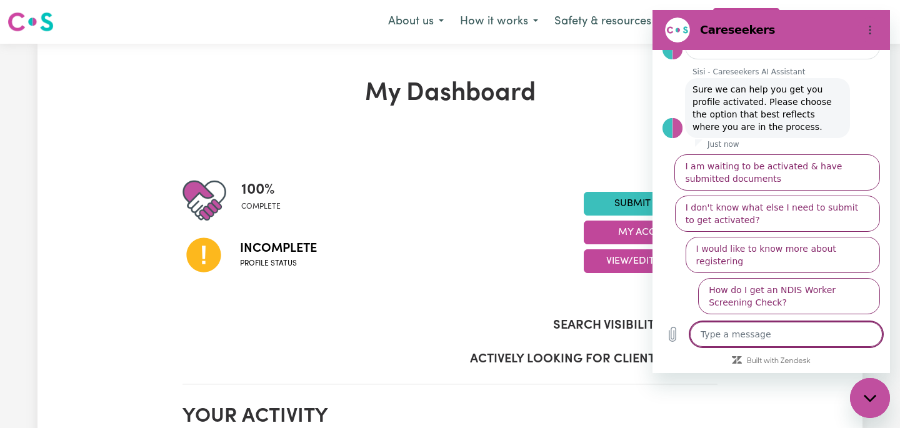
scroll to position [216, 0]
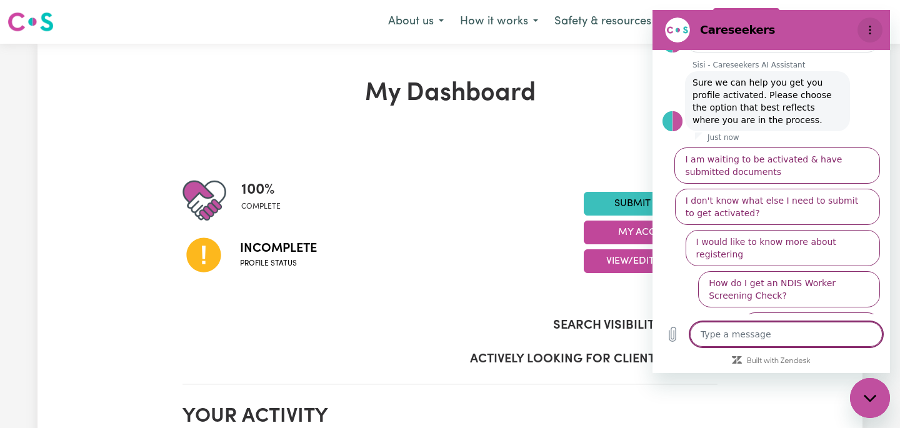
click at [877, 27] on button "Options menu" at bounding box center [869, 29] width 25 height 25
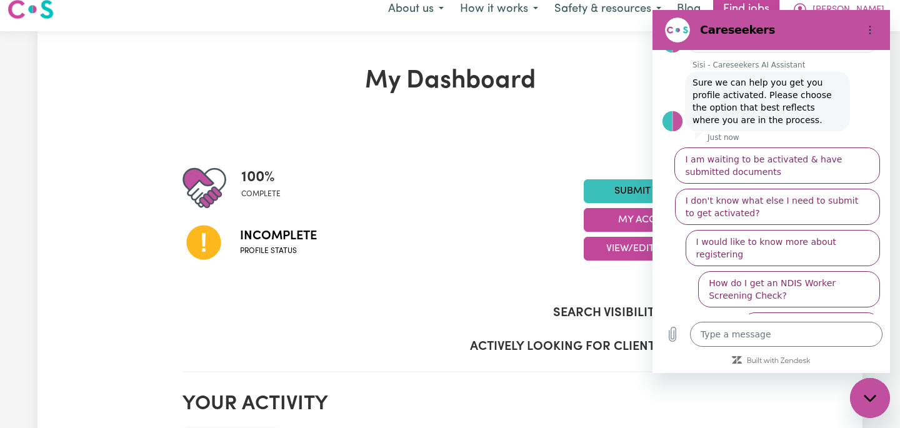
scroll to position [0, 0]
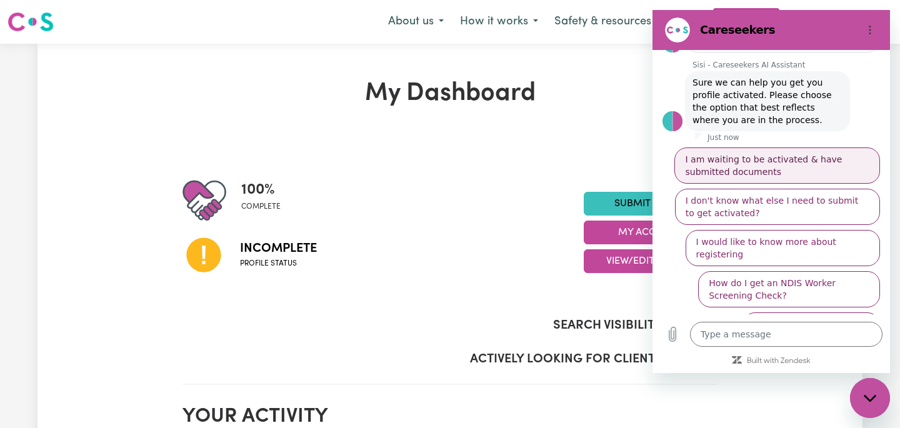
click at [756, 155] on button "I am waiting to be activated & have submitted documents" at bounding box center [777, 165] width 206 height 36
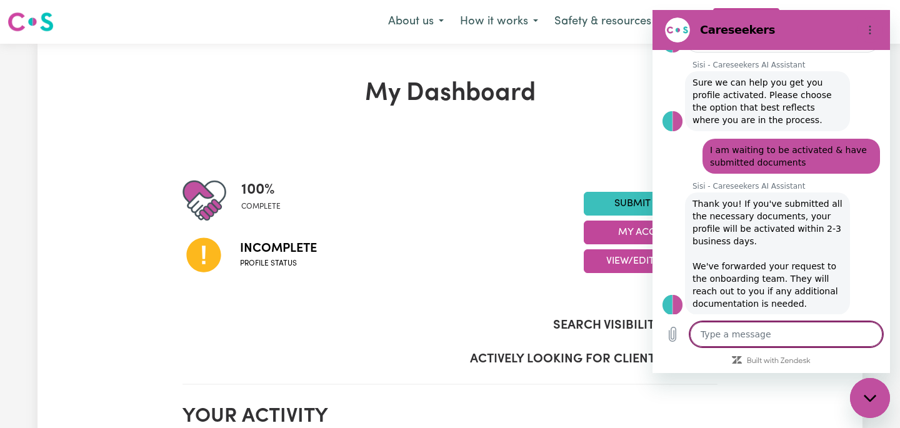
scroll to position [218, 0]
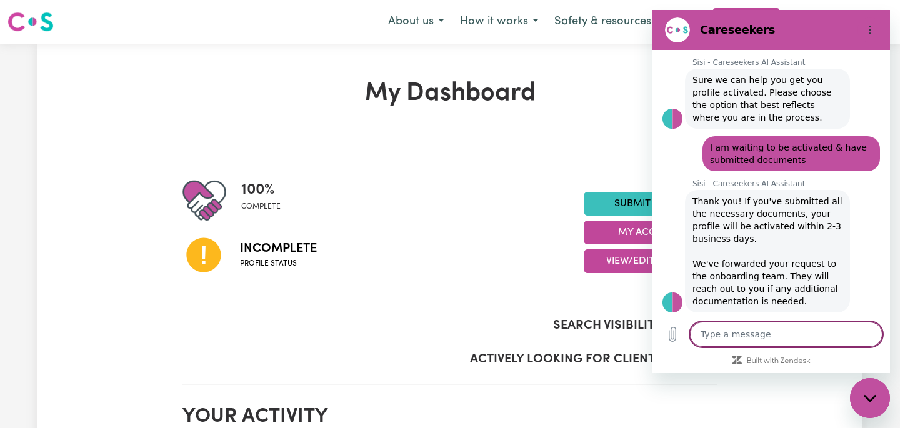
type textarea "x"
type textarea "a"
type textarea "x"
type textarea "am"
type textarea "x"
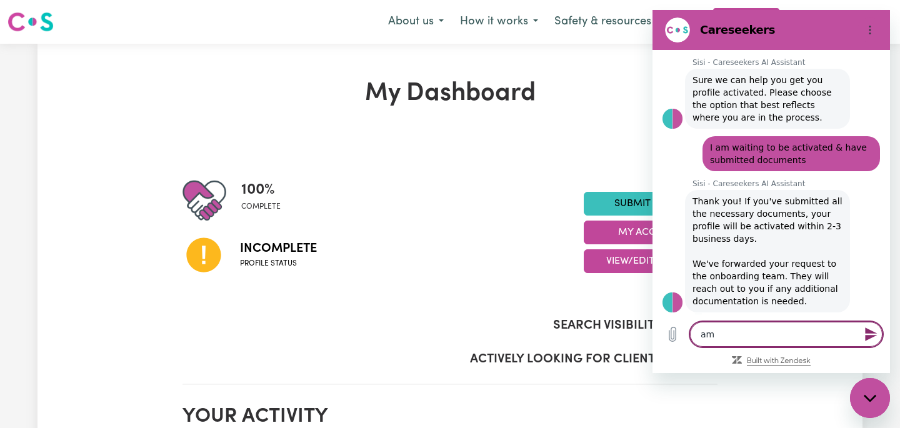
type textarea "am"
type textarea "x"
type textarea "am I"
type textarea "x"
type textarea "am I"
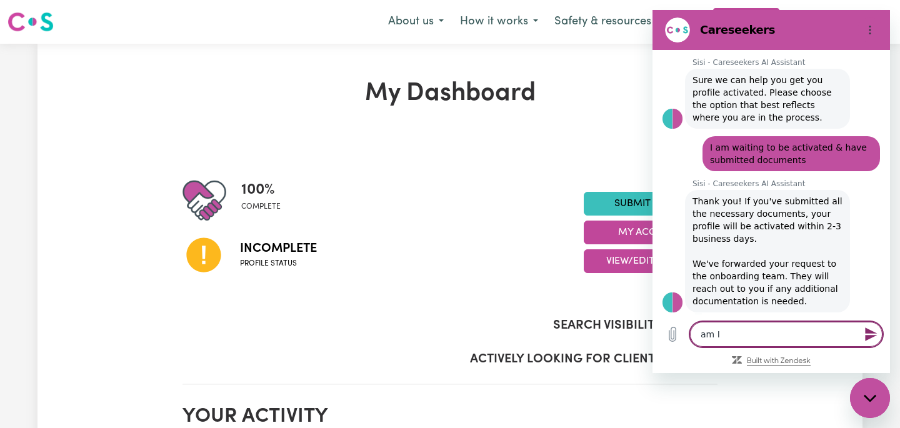
type textarea "x"
type textarea "am I a"
type textarea "x"
type textarea "am I ab"
type textarea "x"
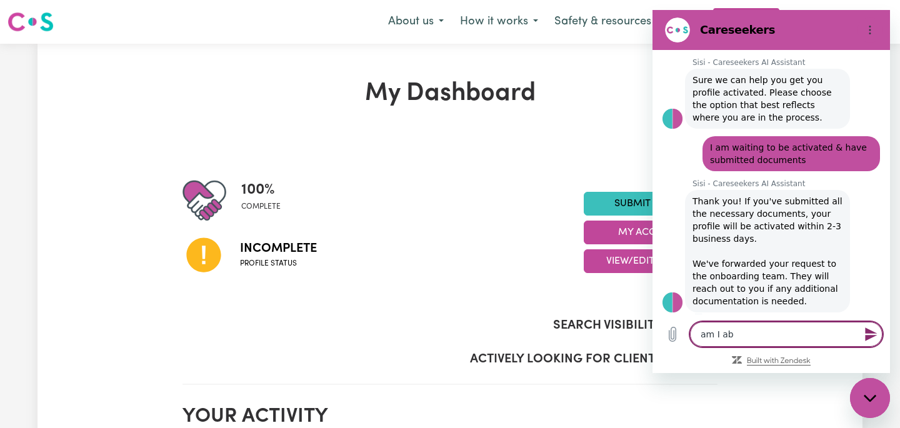
type textarea "am I abl"
type textarea "x"
type textarea "am I able"
type textarea "x"
type textarea "am I able"
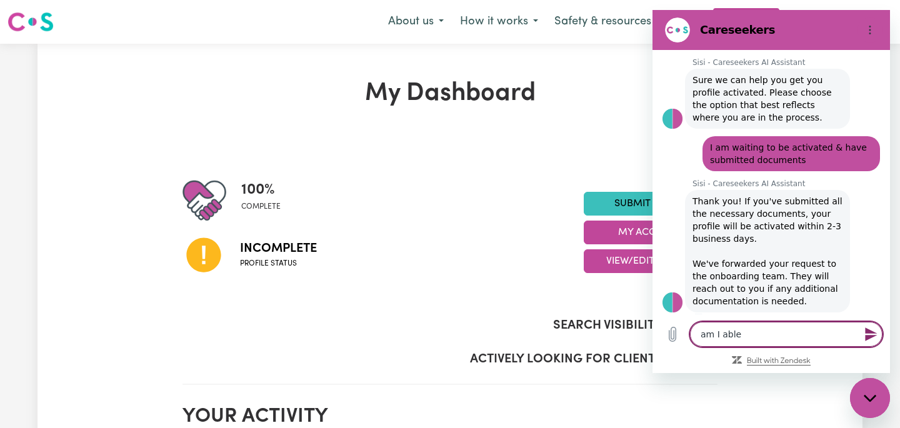
type textarea "x"
type textarea "am I able t"
type textarea "x"
type textarea "am I able to"
type textarea "x"
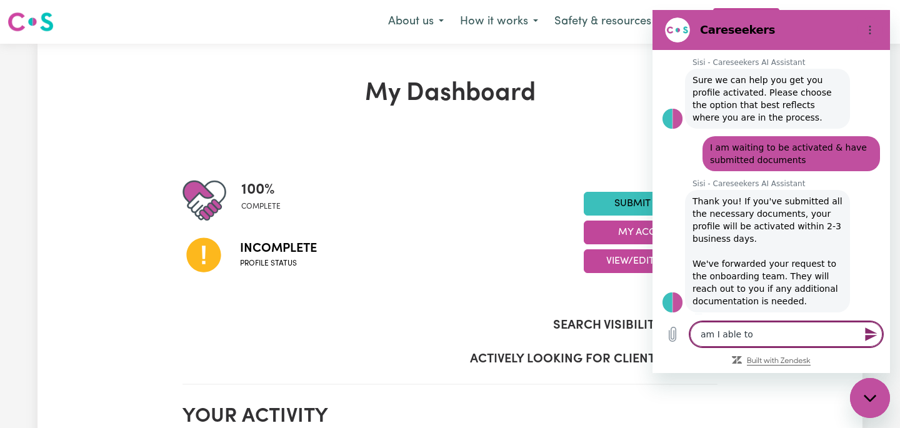
type textarea "am I able to"
type textarea "x"
type textarea "am I able to a"
type textarea "x"
type textarea "am I able to ad"
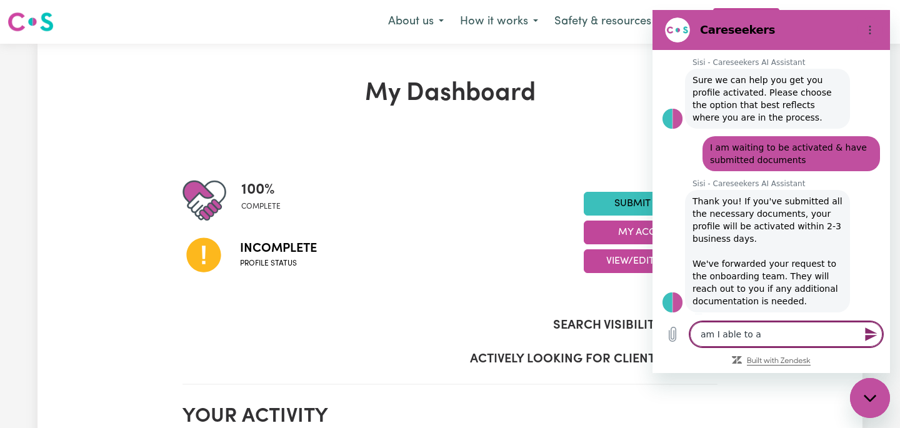
type textarea "x"
type textarea "am I able to add"
type textarea "x"
type textarea "am I able to add"
type textarea "x"
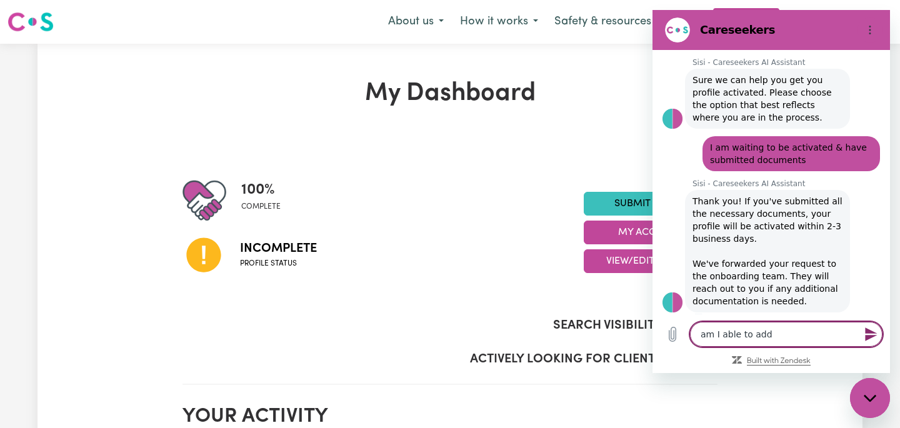
type textarea "am I able to add b"
type textarea "x"
type textarea "am I able to add ba"
type textarea "x"
type textarea "am I able to add bad"
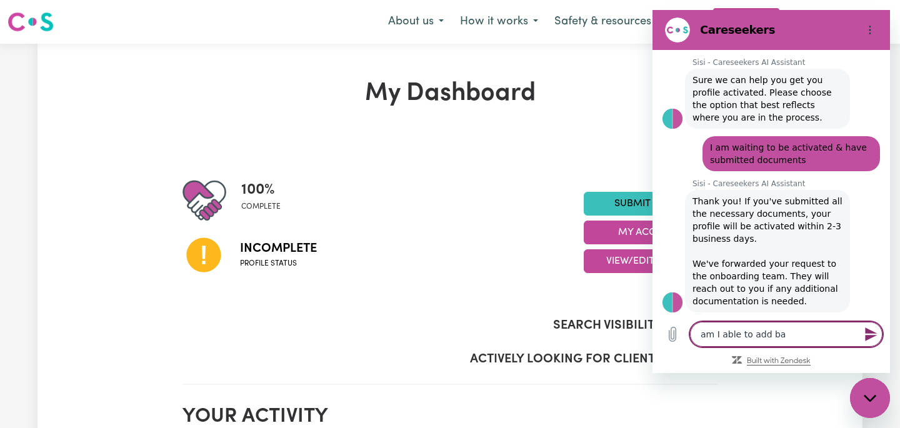
type textarea "x"
type textarea "am I able to add badg"
type textarea "x"
type textarea "am I able to add badge"
type textarea "x"
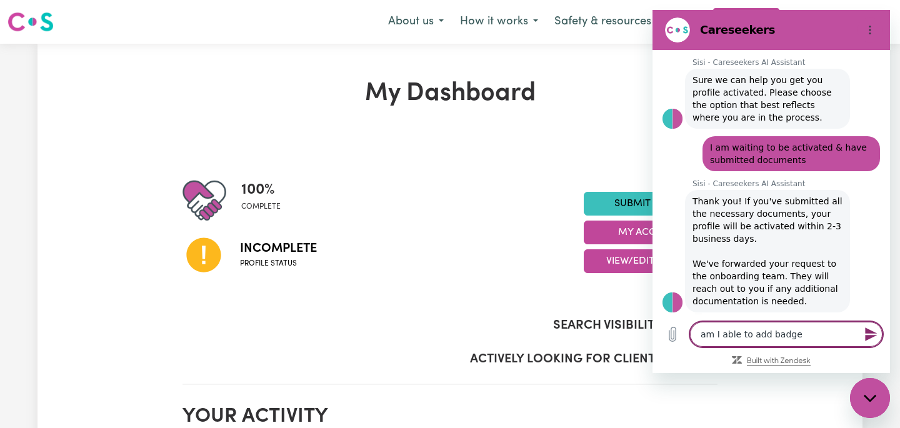
type textarea "am I able to add badges"
type textarea "x"
type textarea "am I able to add badges"
type textarea "x"
type textarea "am I able to add badges"
